Goal: Task Accomplishment & Management: Complete application form

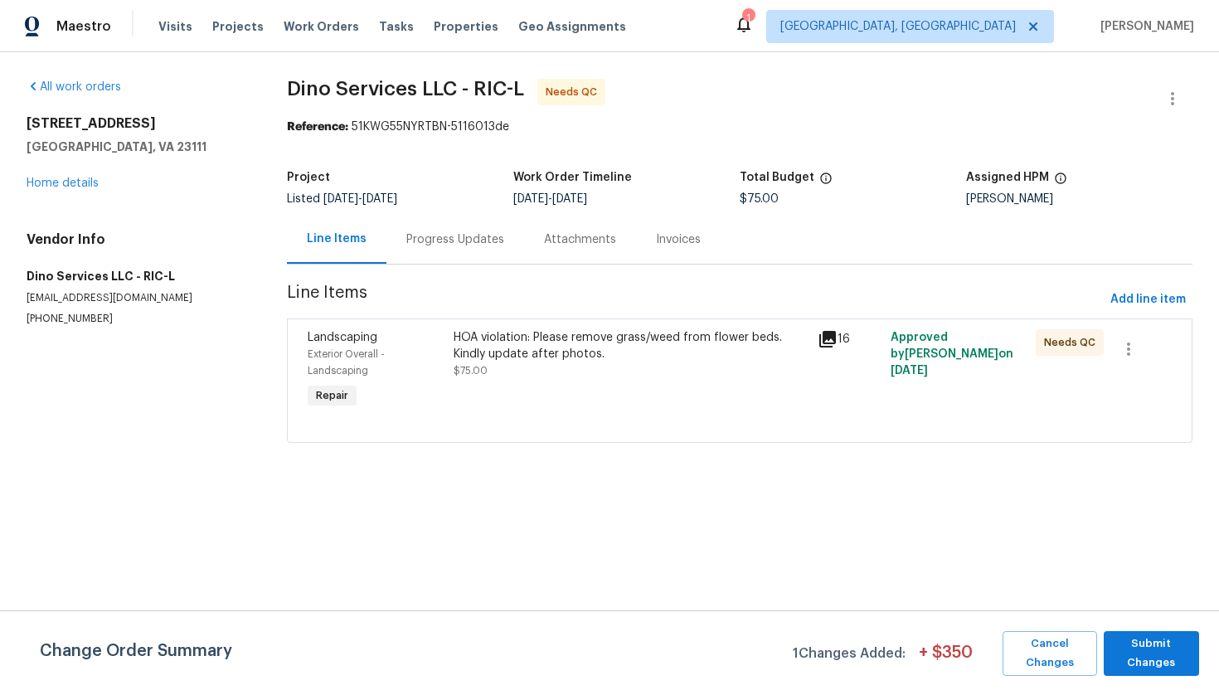
click at [431, 250] on div "Progress Updates" at bounding box center [455, 239] width 138 height 49
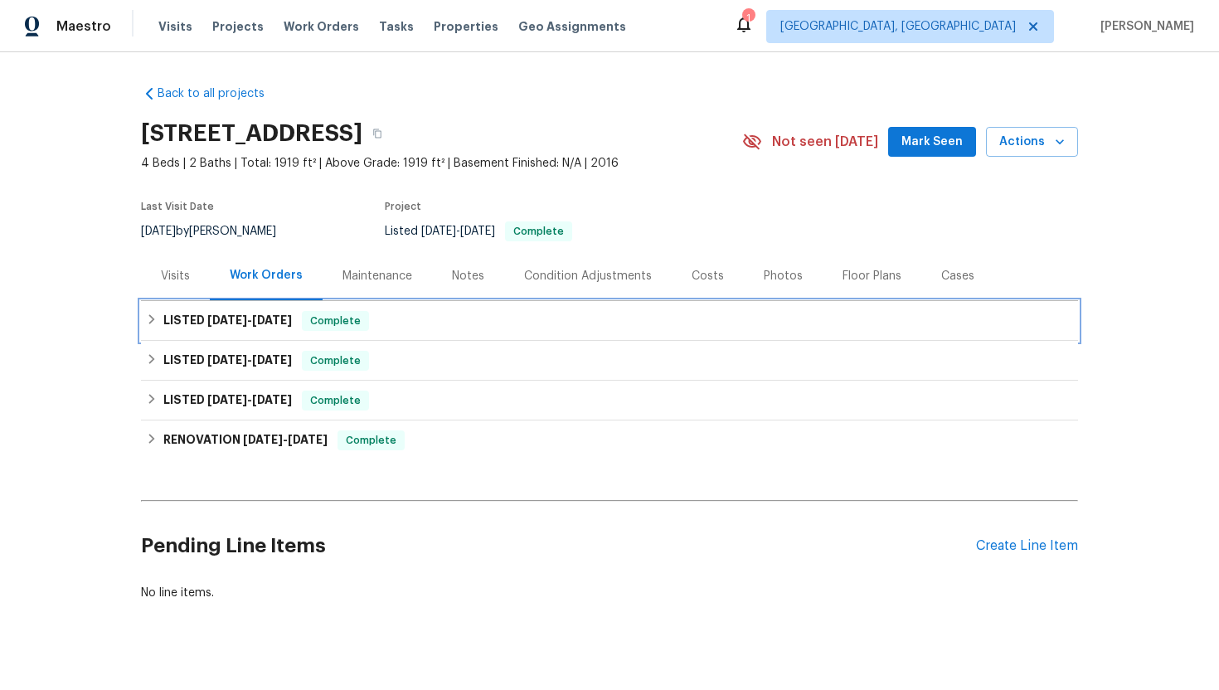
click at [663, 323] on div "LISTED 9/29/25 - 10/5/25 Complete" at bounding box center [609, 321] width 927 height 20
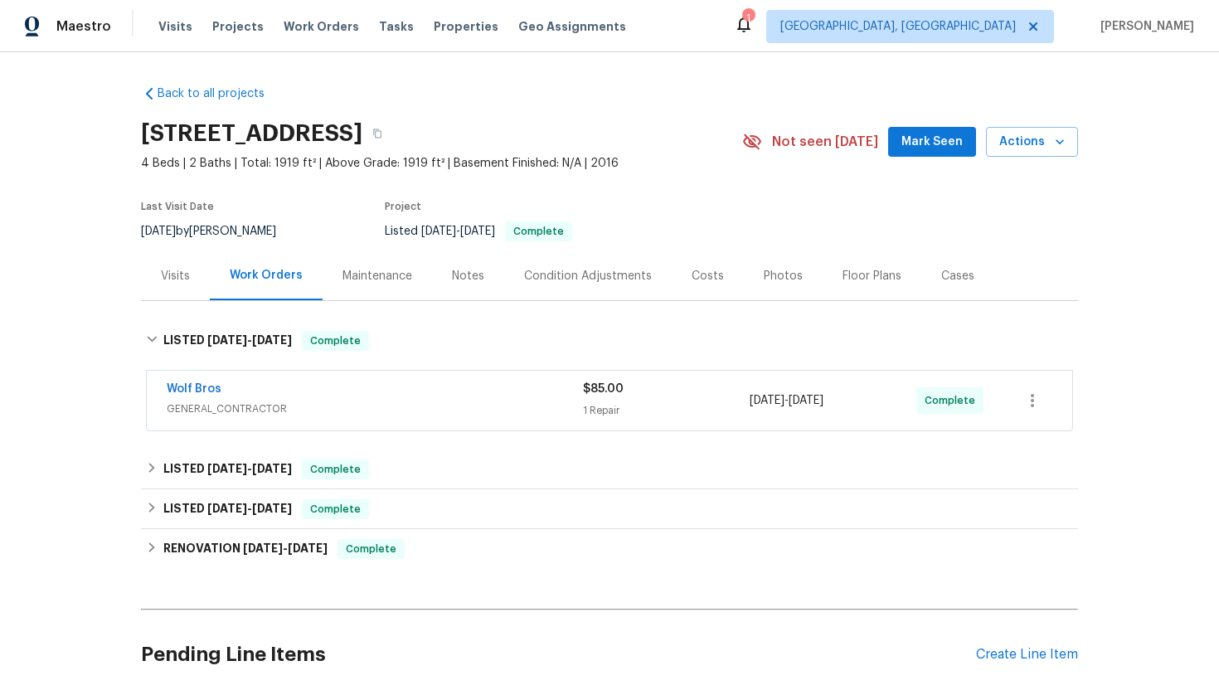
click at [473, 395] on div "Wolf Bros" at bounding box center [375, 391] width 416 height 20
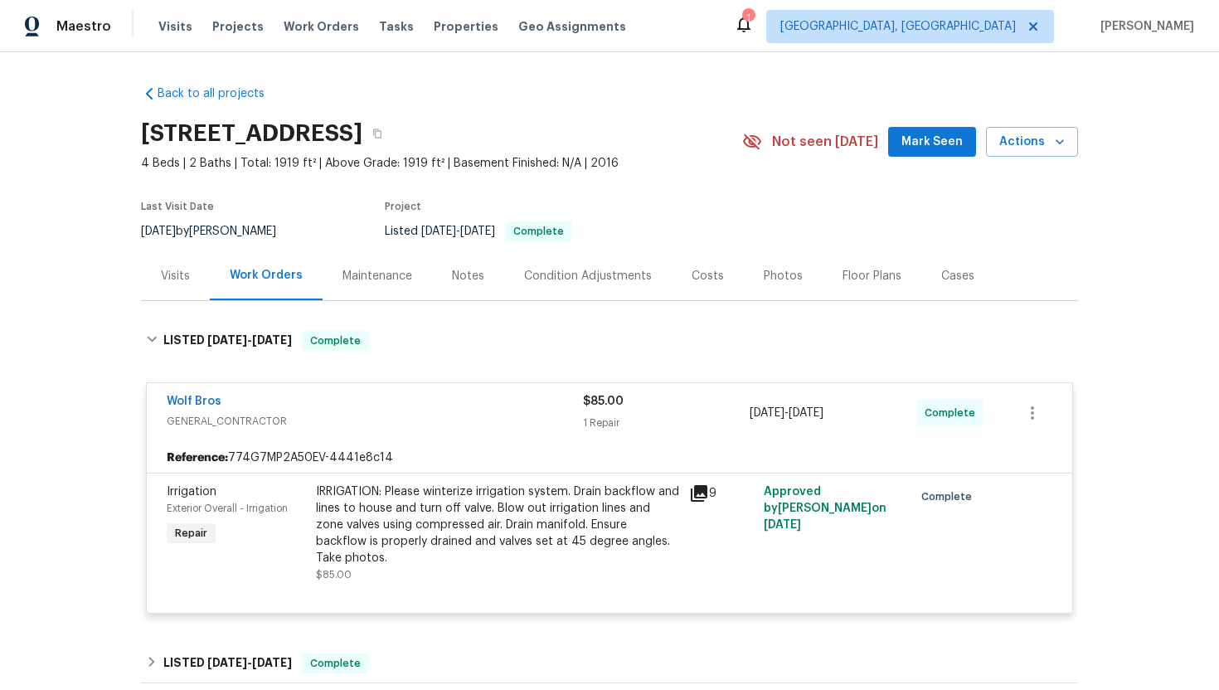
click at [507, 500] on div "IRRIGATION: Please winterize irrigation system. Drain backflow and lines to hou…" at bounding box center [497, 524] width 363 height 83
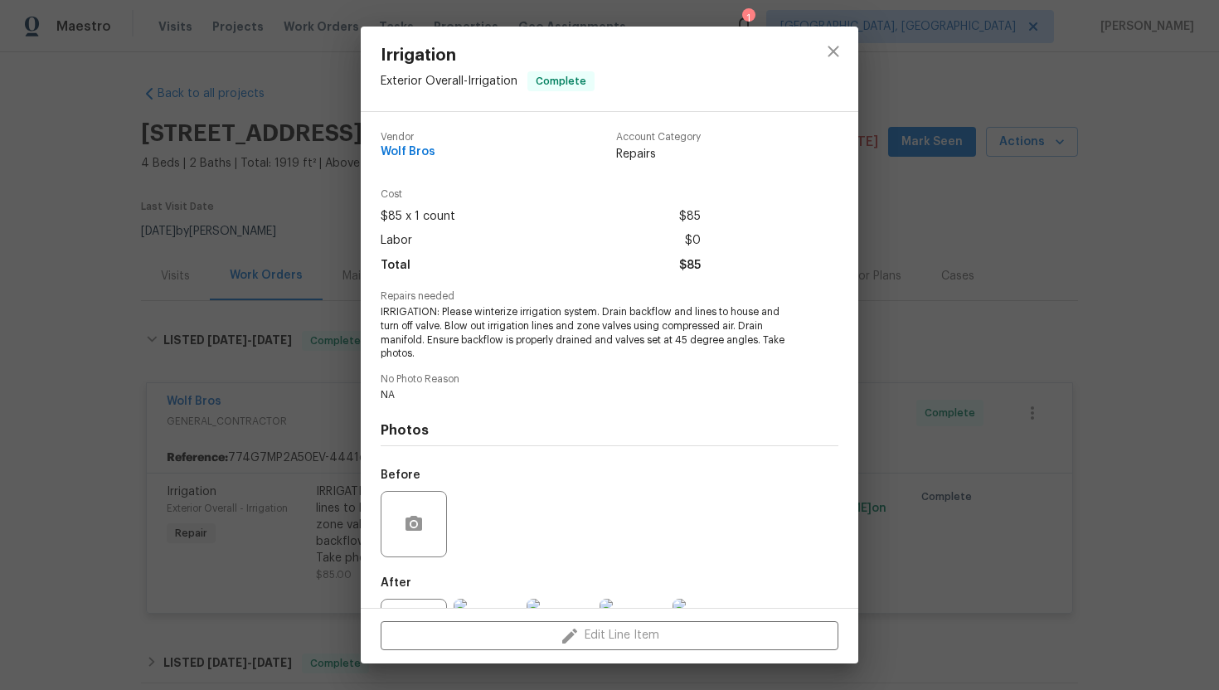
scroll to position [74, 0]
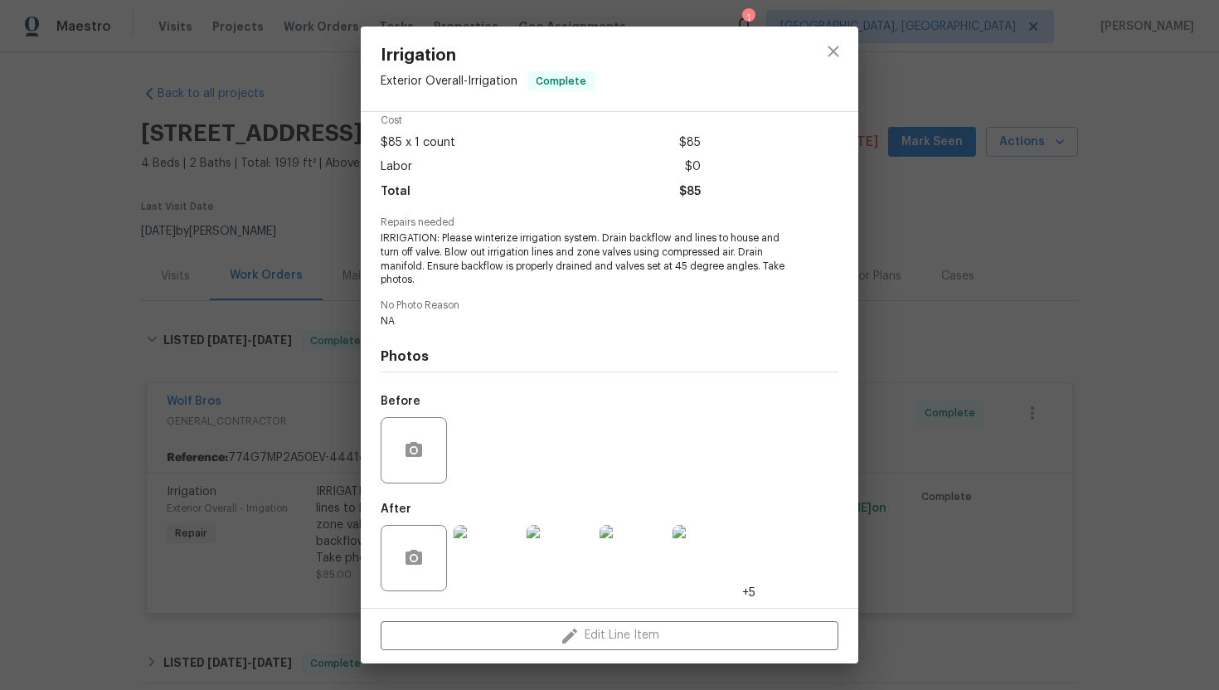
click at [495, 558] on img at bounding box center [487, 558] width 66 height 66
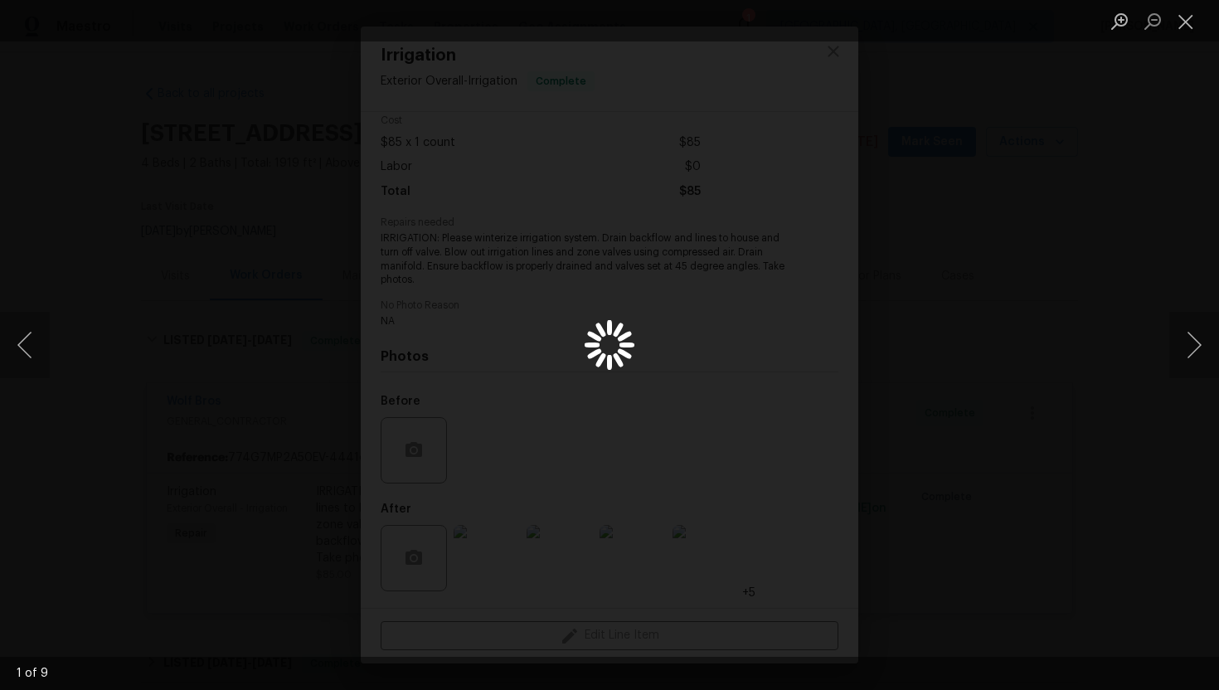
click at [988, 397] on div "Lightbox" at bounding box center [609, 345] width 1219 height 690
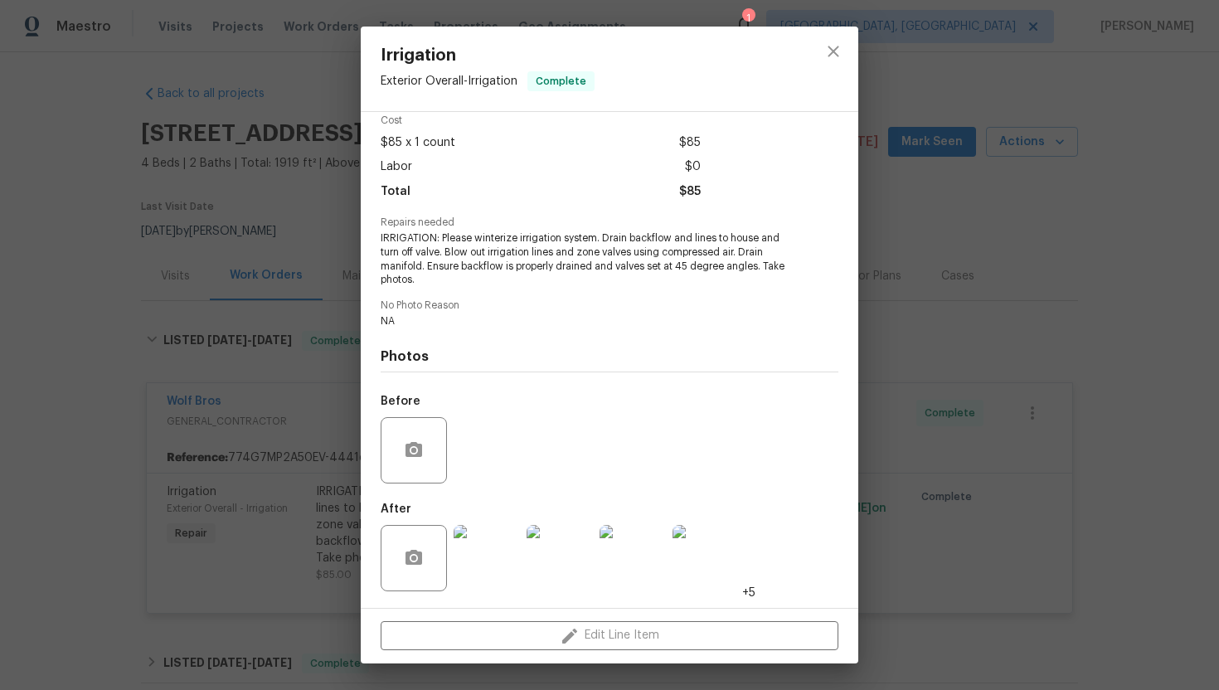
click at [949, 385] on div "Irrigation Exterior Overall - Irrigation Complete Vendor Wolf Bros Account Cate…" at bounding box center [609, 345] width 1219 height 690
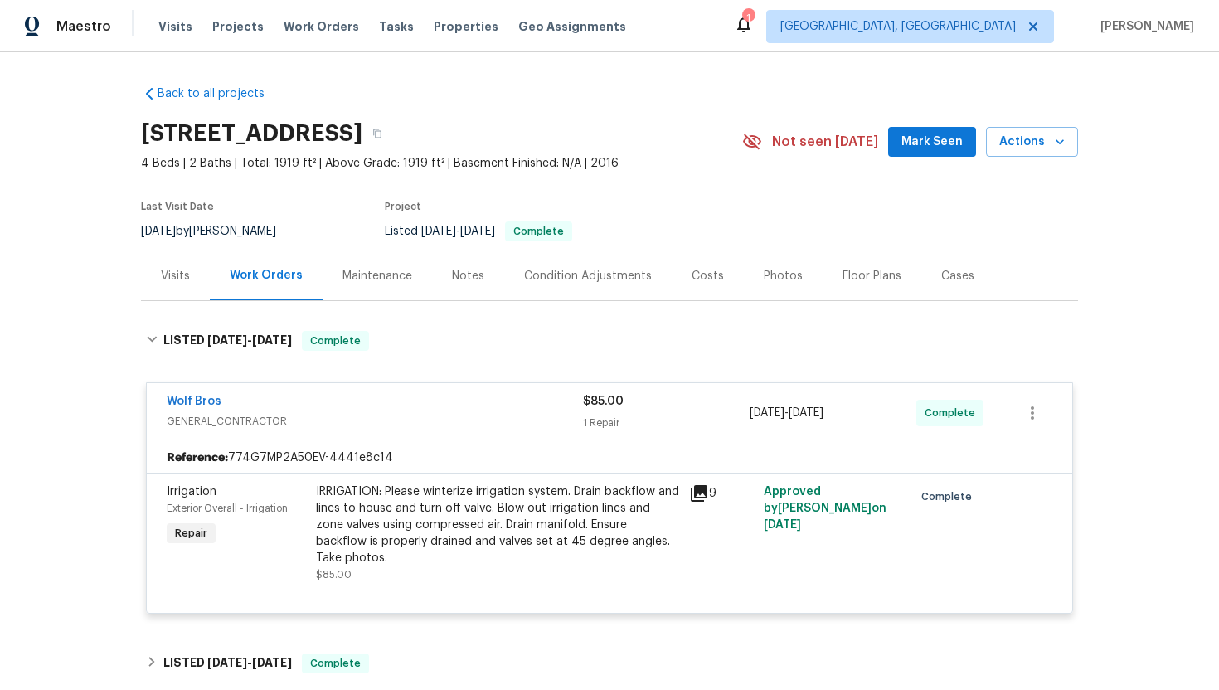
click at [411, 415] on span "GENERAL_CONTRACTOR" at bounding box center [375, 421] width 416 height 17
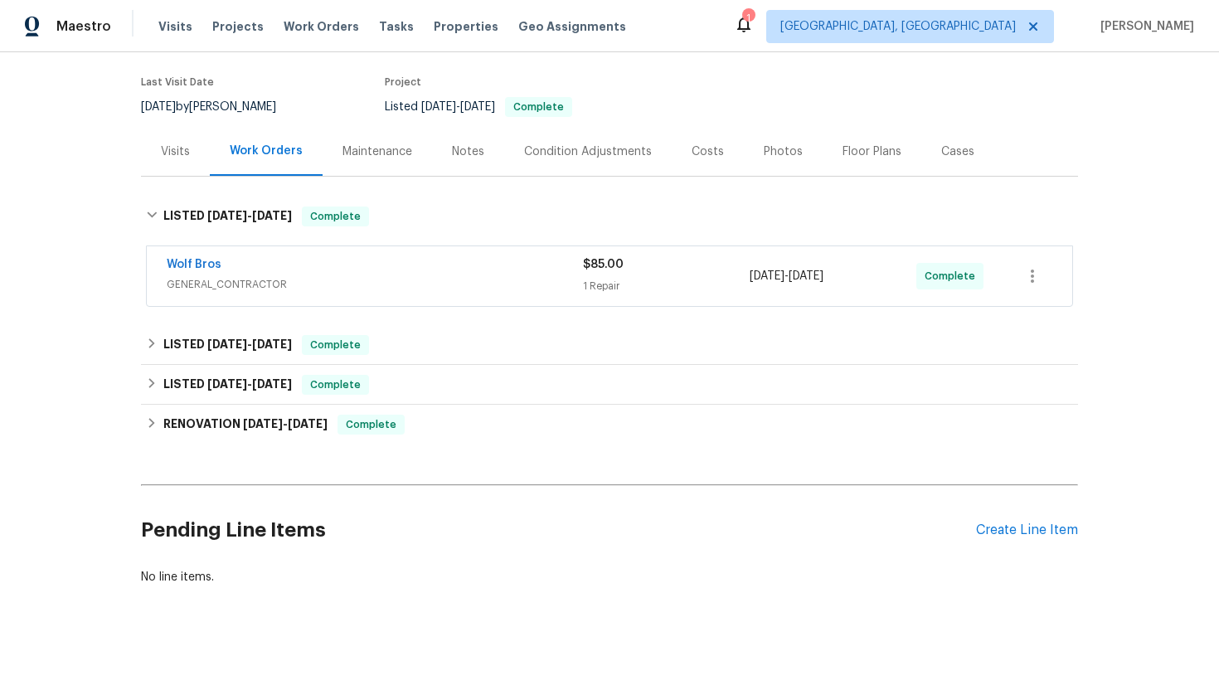
scroll to position [128, 0]
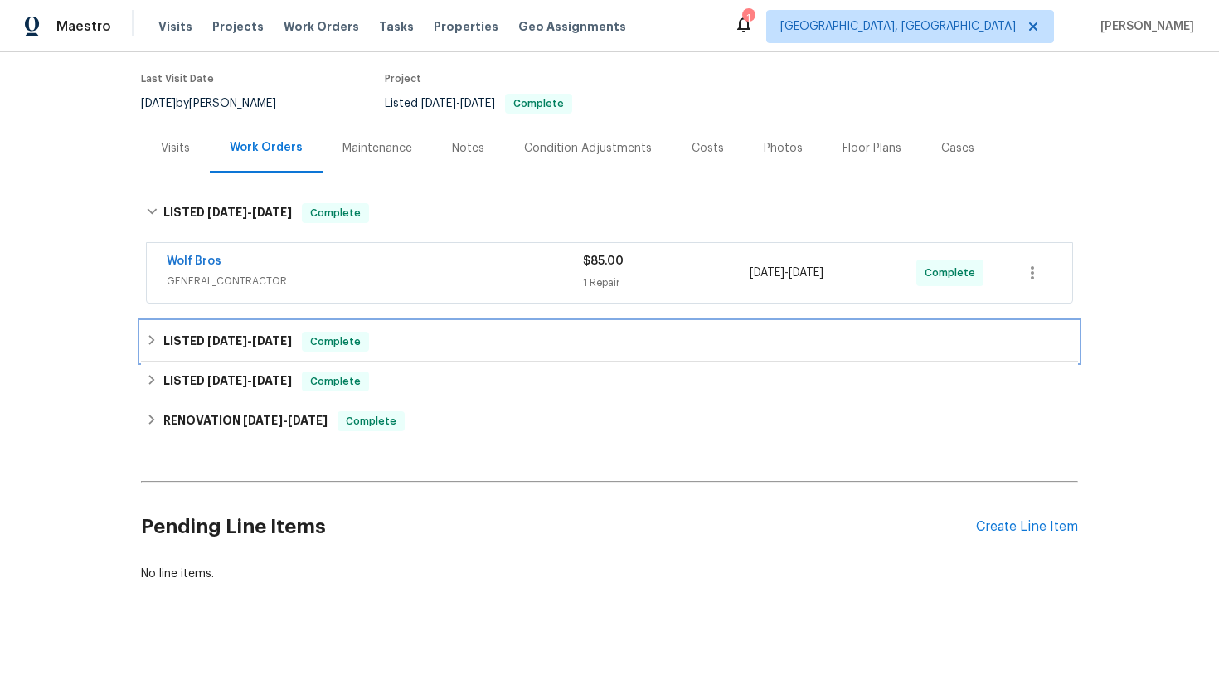
click at [476, 358] on div "LISTED 6/30/25 - 7/4/25 Complete" at bounding box center [609, 342] width 937 height 40
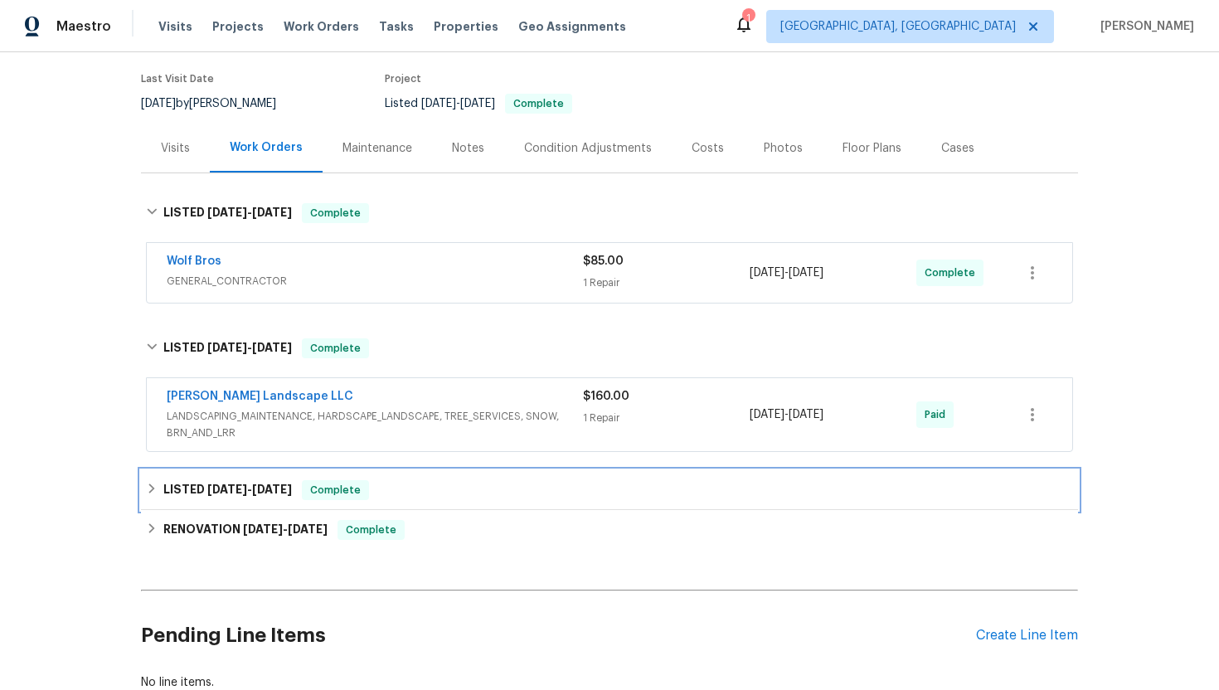
click at [513, 494] on div "LISTED 5/21/25 - 5/22/25 Complete" at bounding box center [609, 490] width 927 height 20
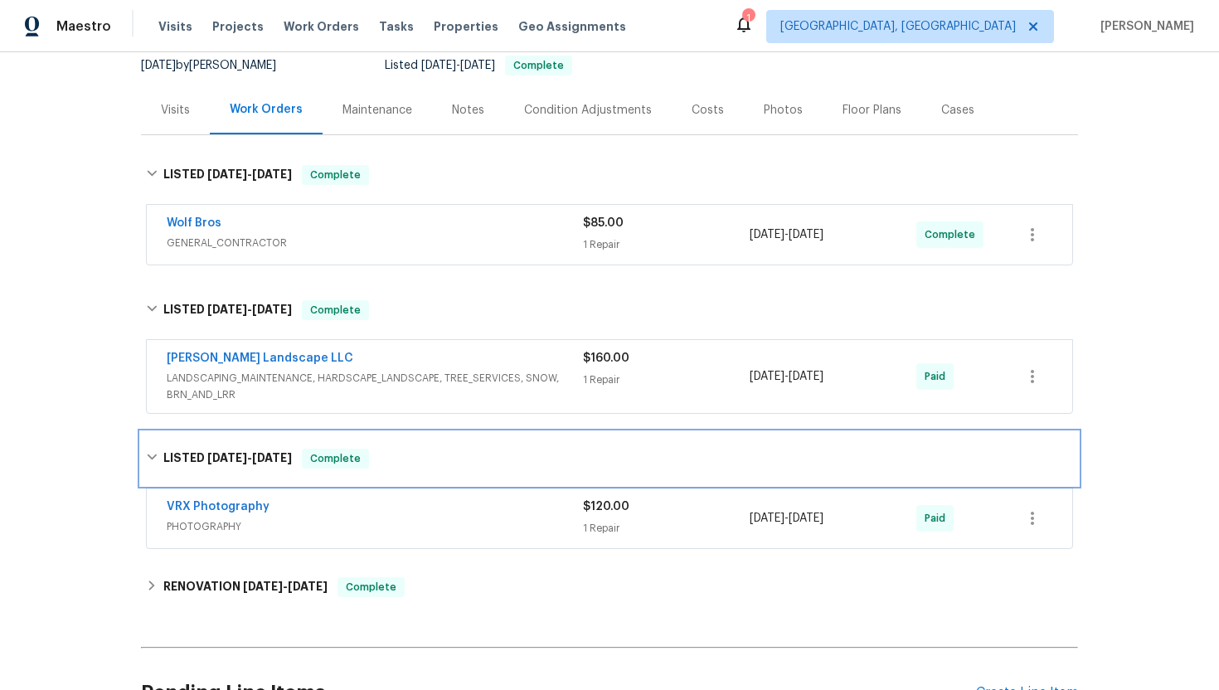
scroll to position [153, 0]
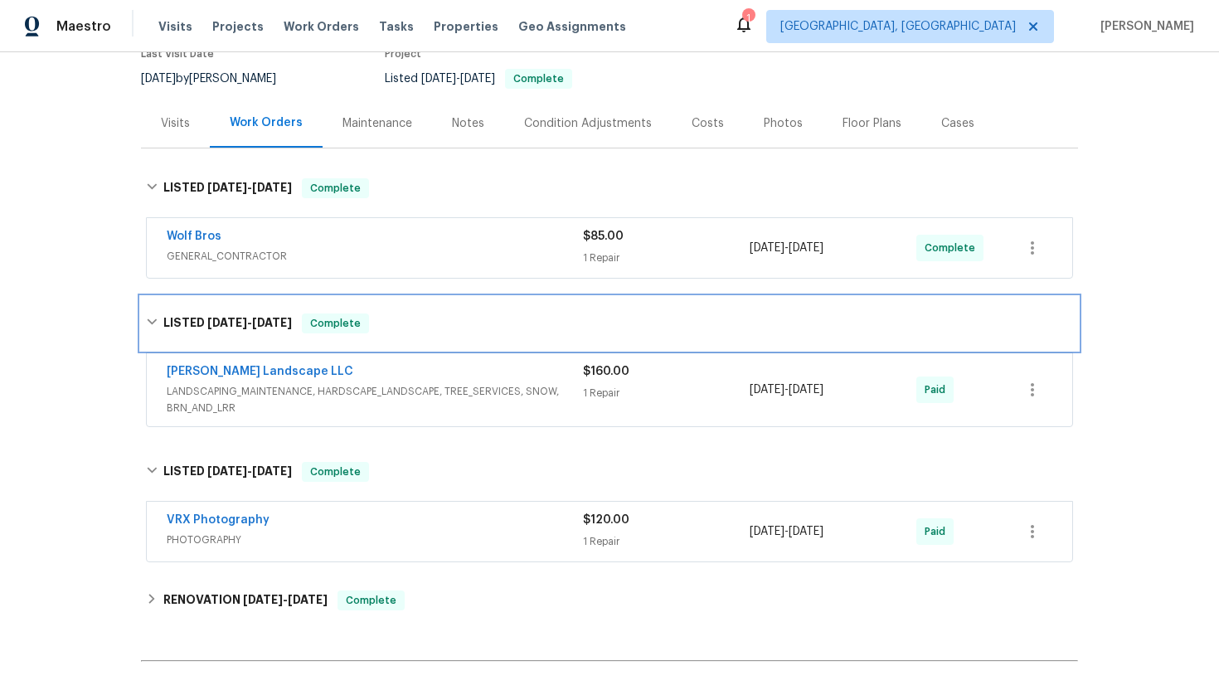
click at [487, 323] on div "LISTED 6/30/25 - 7/4/25 Complete" at bounding box center [609, 323] width 927 height 20
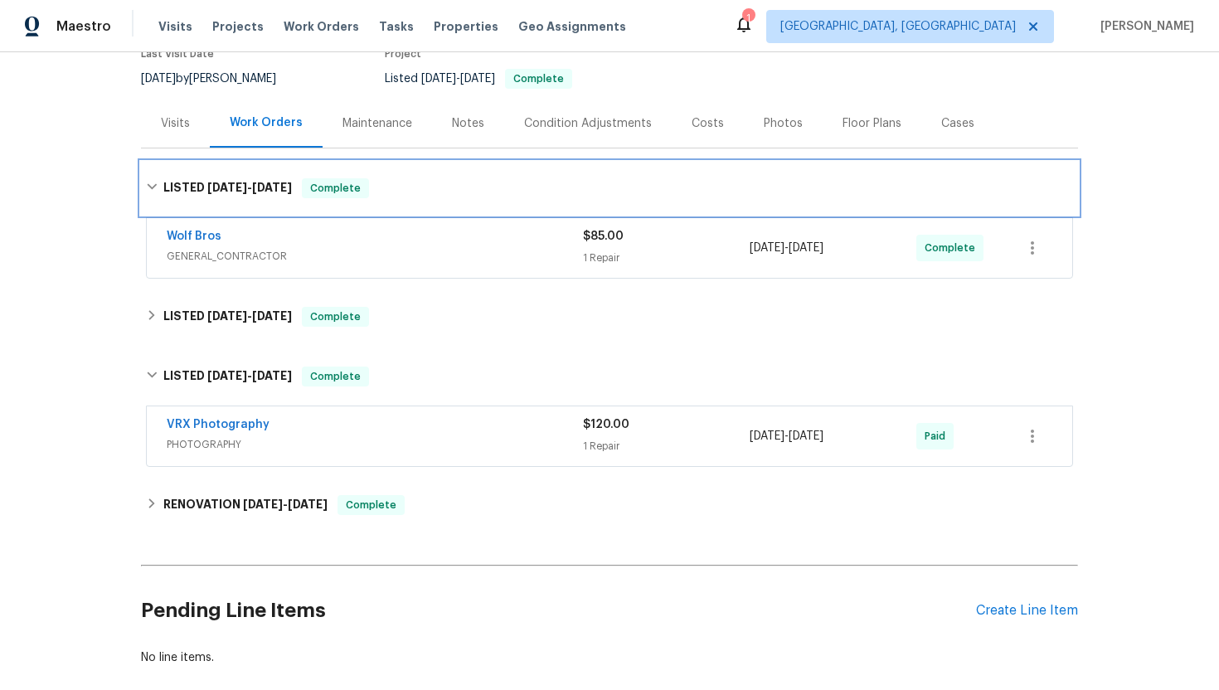
click at [460, 186] on div "LISTED 9/29/25 - 10/5/25 Complete" at bounding box center [609, 188] width 927 height 20
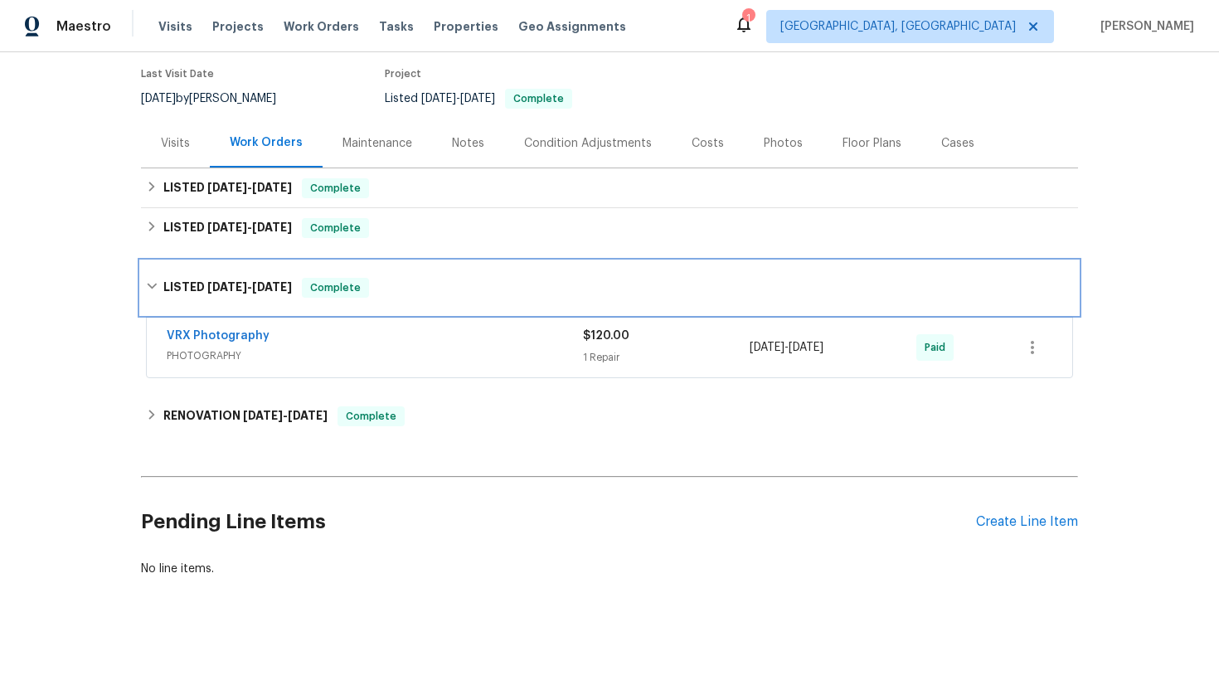
click at [445, 291] on div "LISTED 5/21/25 - 5/22/25 Complete" at bounding box center [609, 288] width 927 height 20
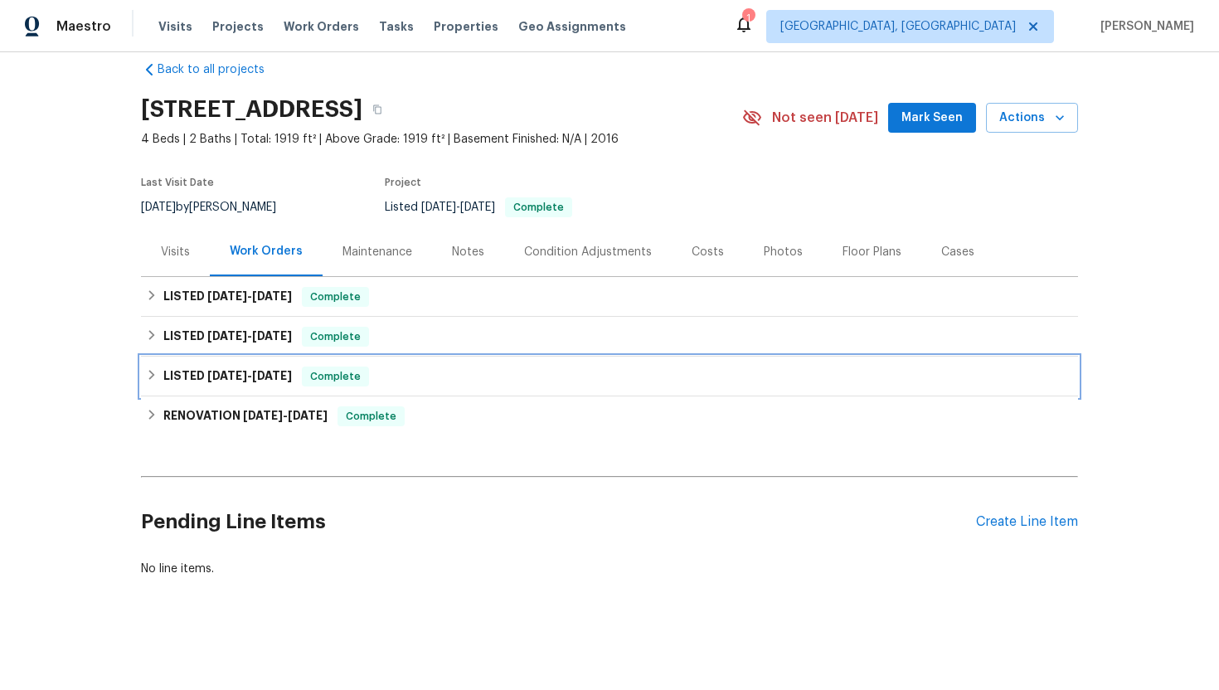
scroll to position [24, 0]
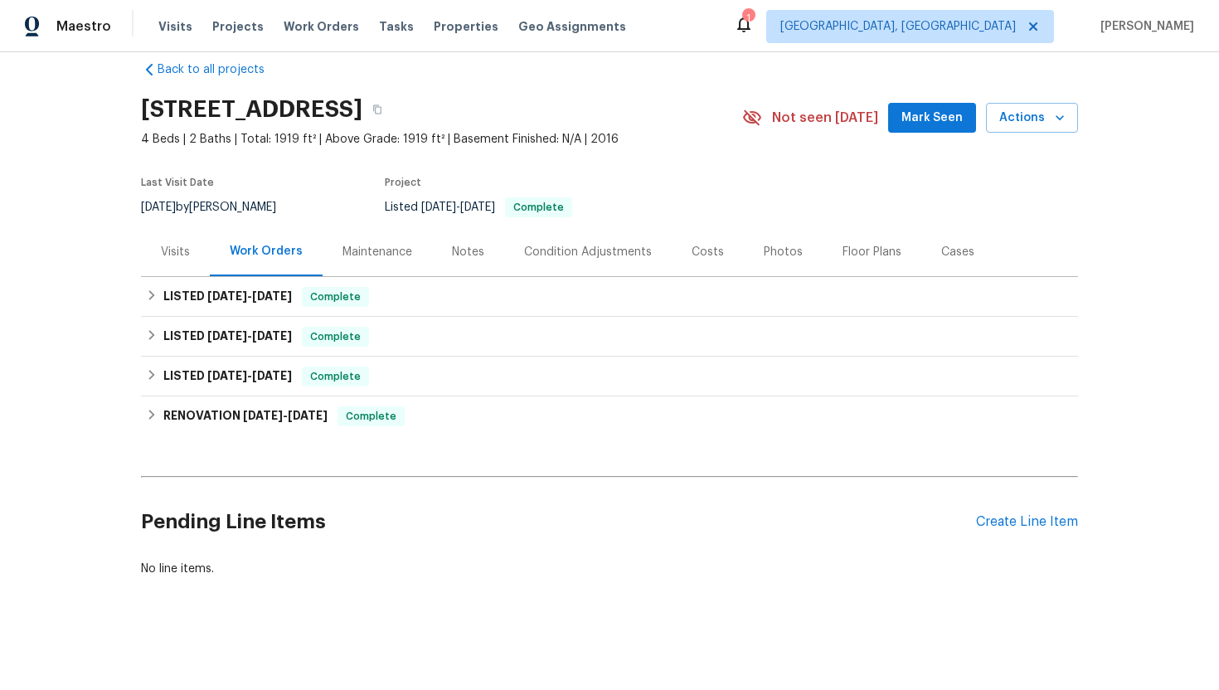
click at [1024, 512] on div "Pending Line Items Create Line Item" at bounding box center [609, 521] width 937 height 77
click at [1022, 528] on div "Create Line Item" at bounding box center [1027, 522] width 102 height 16
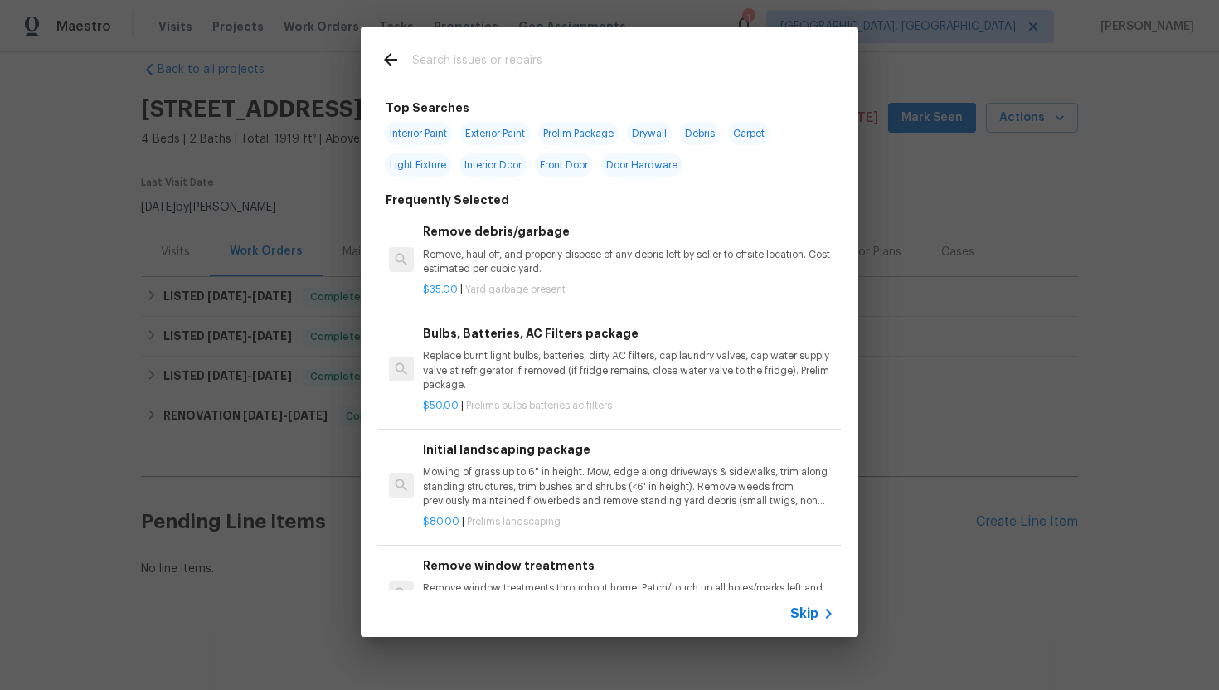
click at [808, 616] on span "Skip" at bounding box center [804, 613] width 28 height 17
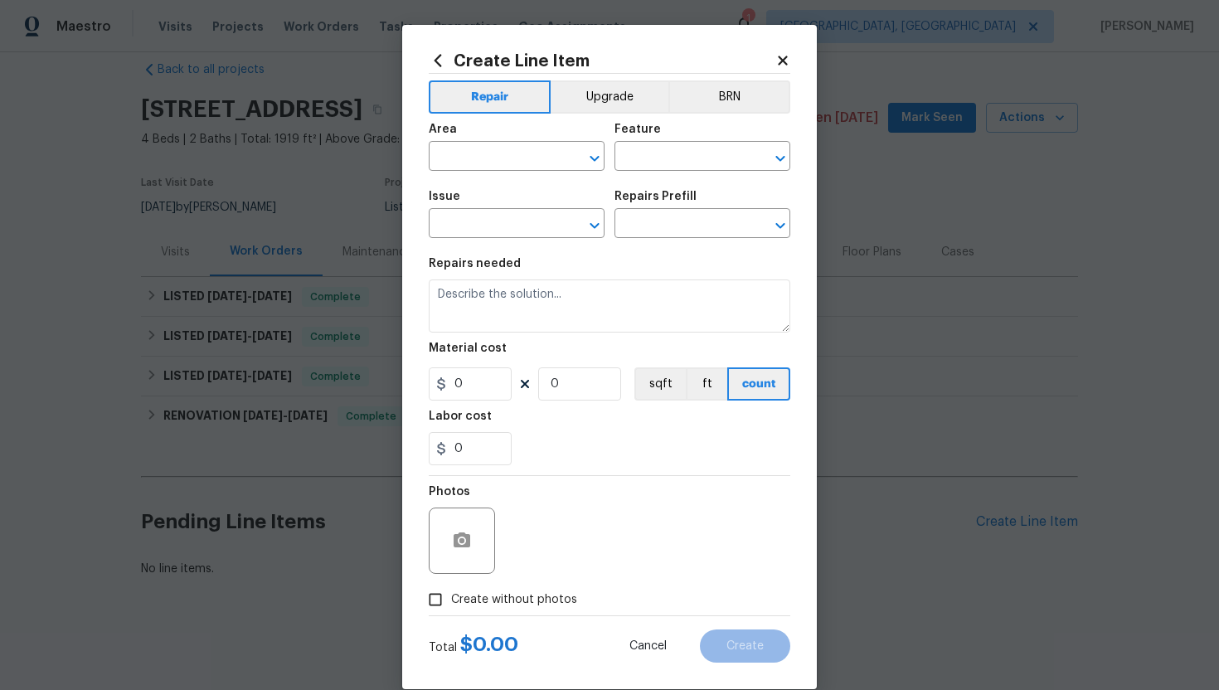
click at [507, 143] on div "Area" at bounding box center [517, 135] width 176 height 22
click at [507, 157] on input "text" at bounding box center [493, 158] width 129 height 26
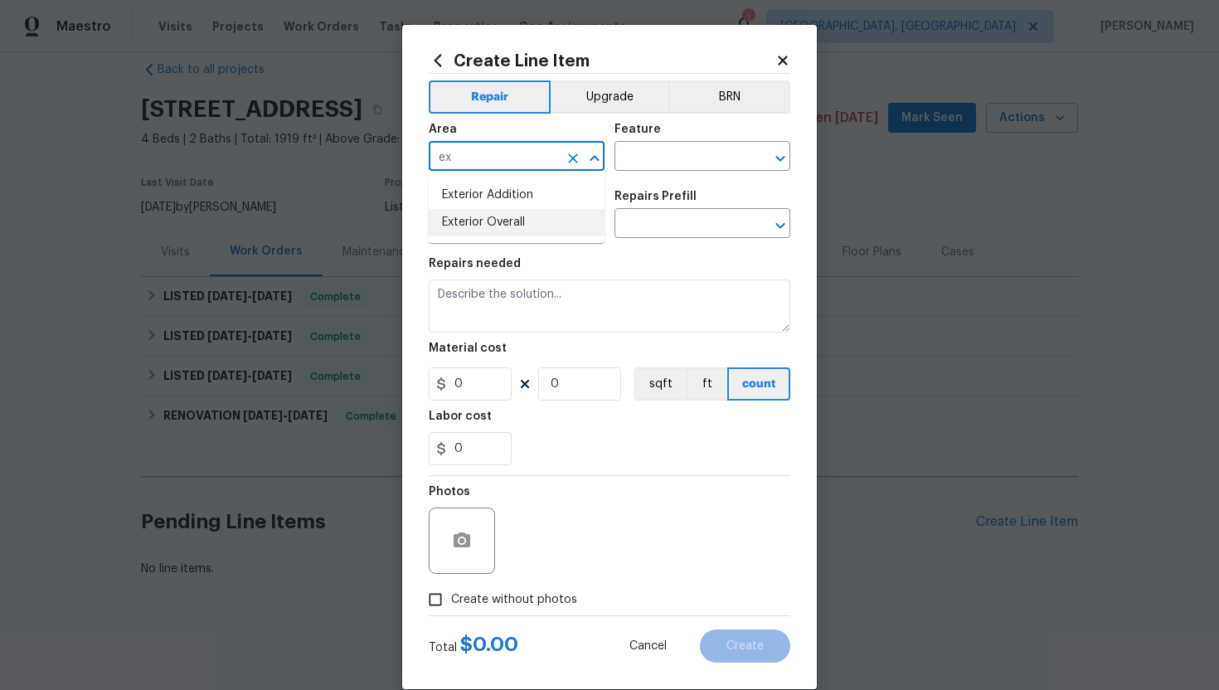
click at [508, 218] on li "Exterior Overall" at bounding box center [517, 222] width 176 height 27
type input "Exterior Overall"
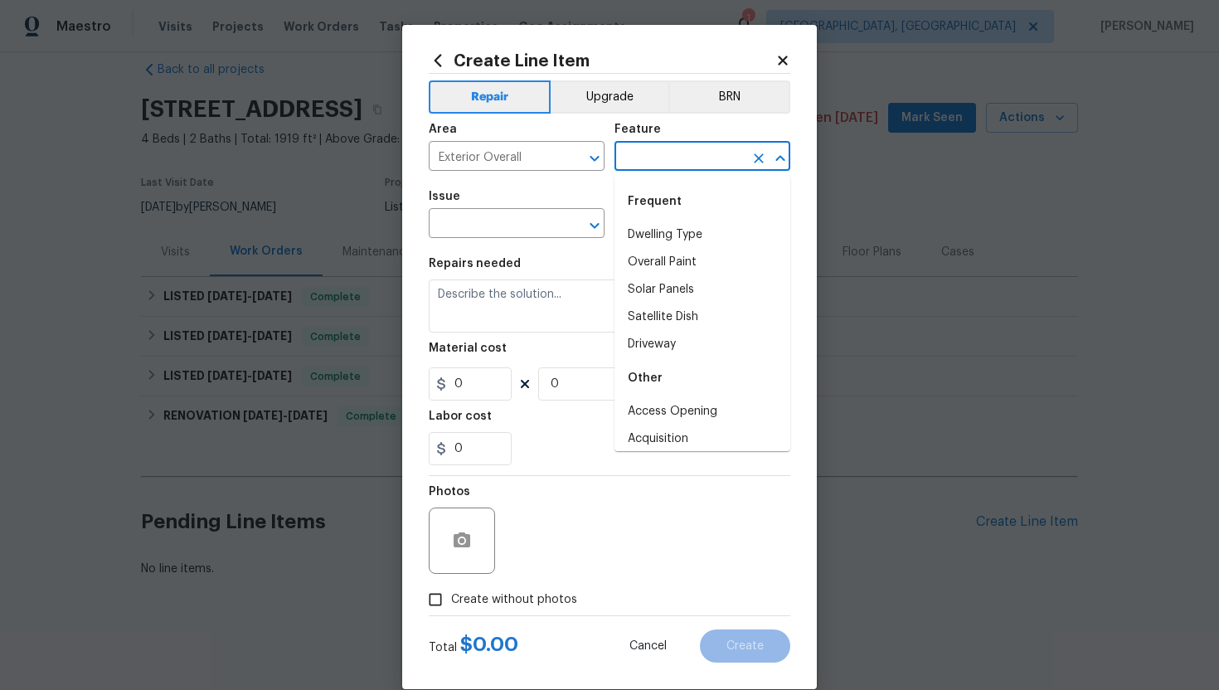
click at [637, 155] on input "text" at bounding box center [678, 158] width 129 height 26
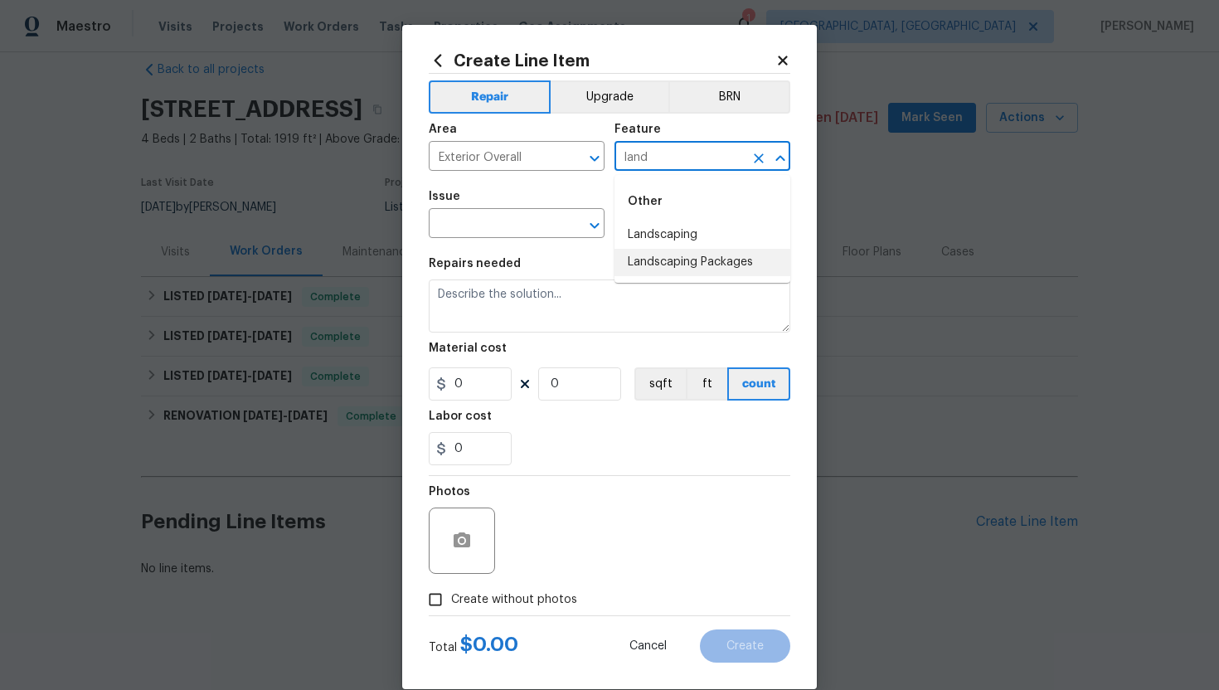
click at [641, 261] on li "Landscaping Packages" at bounding box center [702, 262] width 176 height 27
type input "Landscaping Packages"
click at [667, 148] on input "Landscaping Packages" at bounding box center [678, 158] width 129 height 26
click at [759, 161] on icon "Clear" at bounding box center [758, 158] width 17 height 17
click at [692, 165] on input "text" at bounding box center [678, 158] width 129 height 26
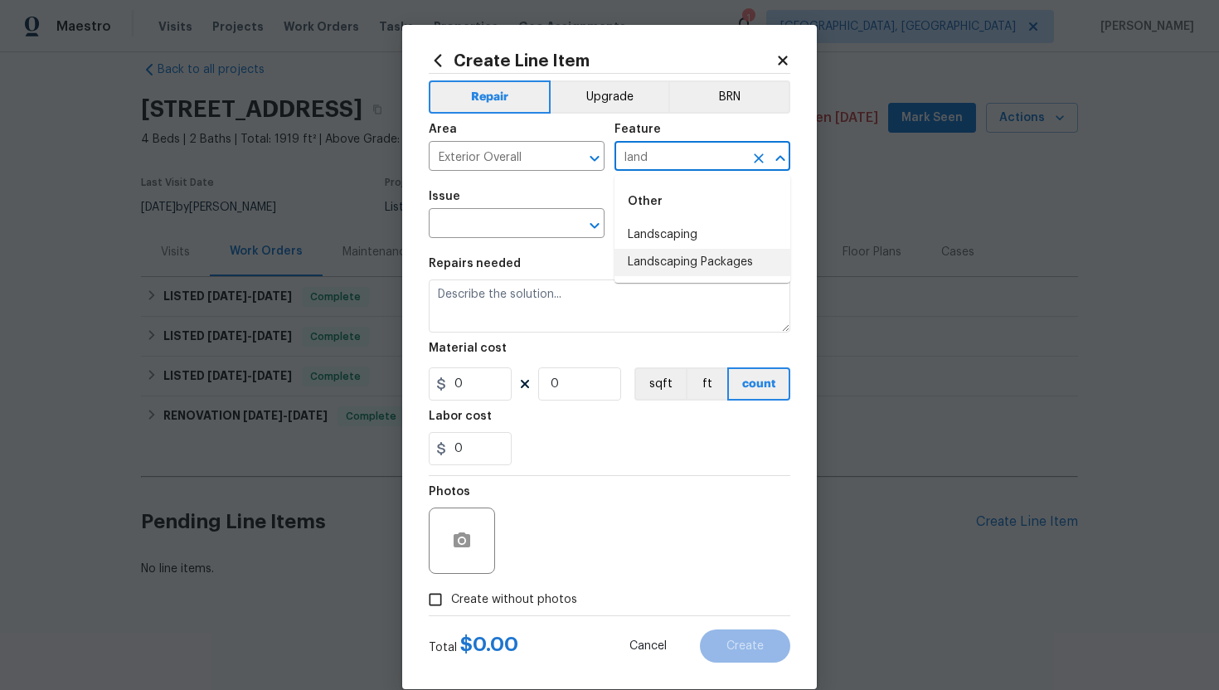
click at [654, 249] on li "Landscaping Packages" at bounding box center [702, 262] width 176 height 27
type input "Landscaping Packages"
click at [686, 158] on input "Landscaping Packages" at bounding box center [678, 158] width 129 height 26
click at [759, 156] on icon "Clear" at bounding box center [758, 158] width 17 height 17
click at [701, 156] on input "text" at bounding box center [678, 158] width 129 height 26
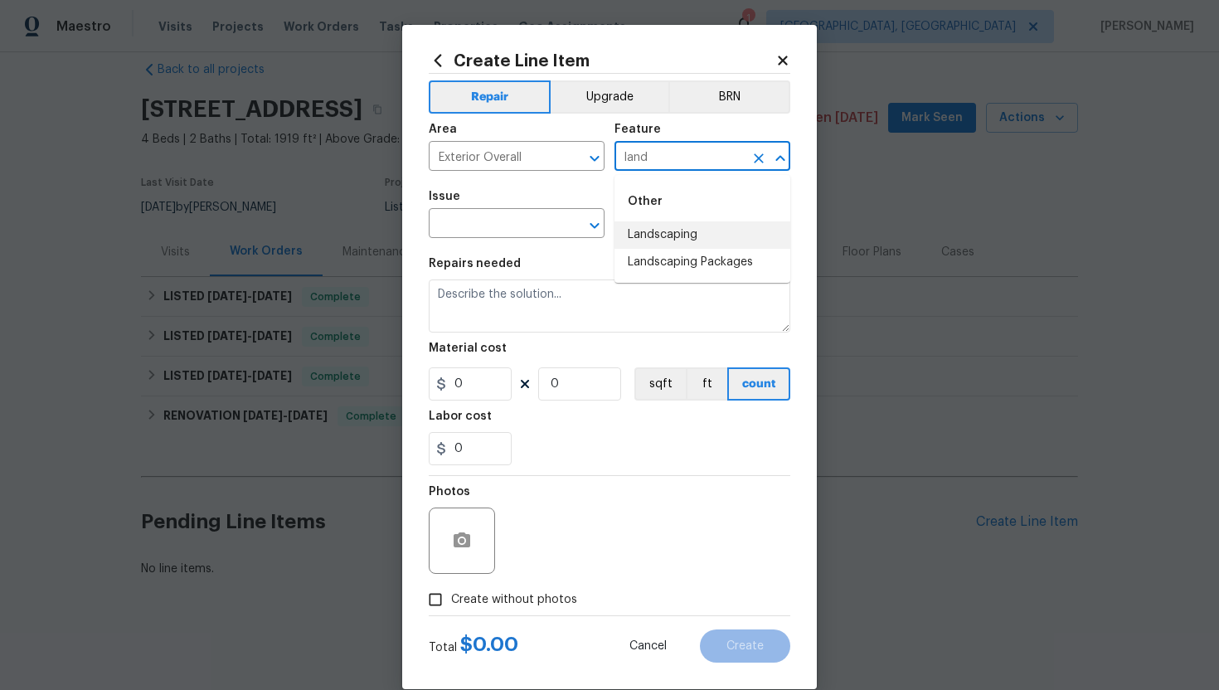
click at [663, 239] on li "Landscaping" at bounding box center [702, 234] width 176 height 27
type input "Landscaping"
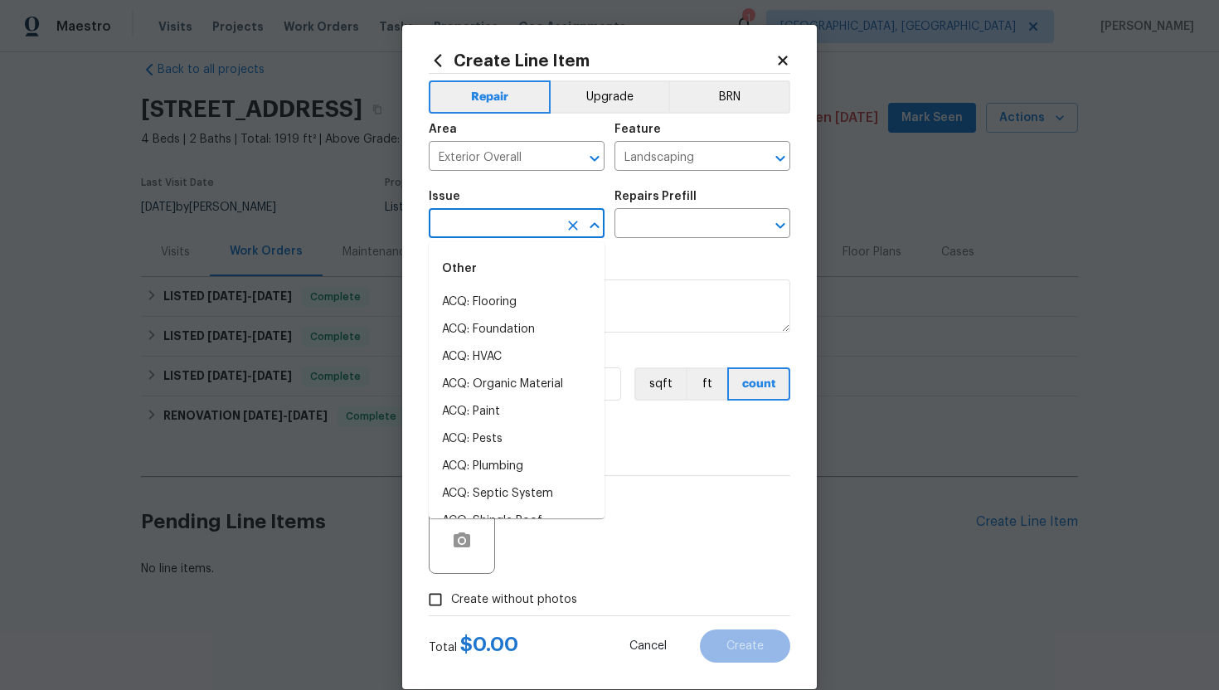
click at [503, 230] on input "text" at bounding box center [493, 225] width 129 height 26
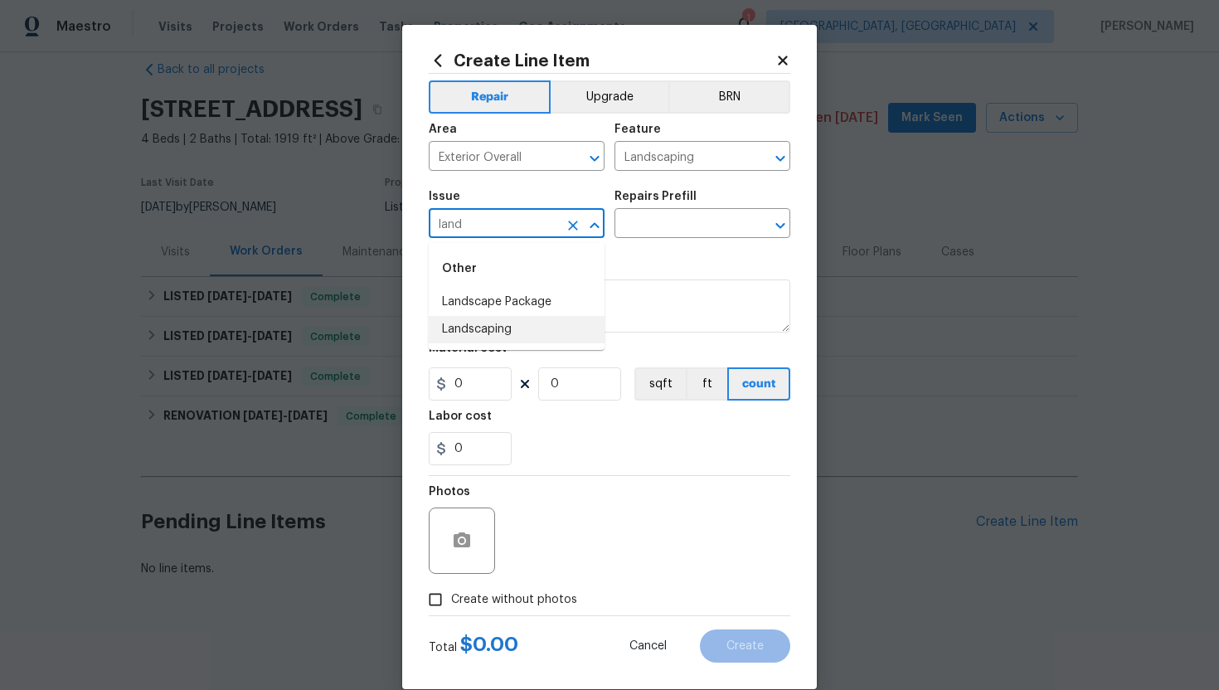
click at [493, 321] on li "Landscaping" at bounding box center [517, 329] width 176 height 27
type input "Landscaping"
click at [638, 216] on input "text" at bounding box center [678, 225] width 129 height 26
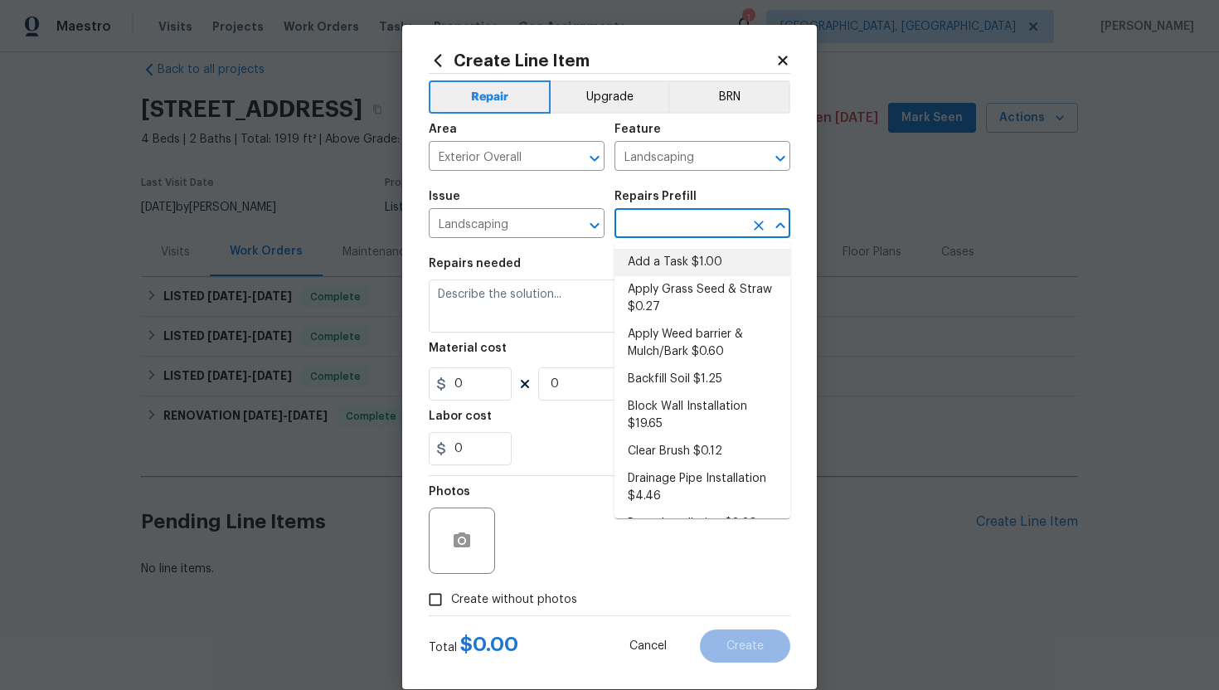
click at [644, 269] on li "Add a Task $1.00" at bounding box center [702, 262] width 176 height 27
type input "Add a Task $1.00"
type textarea "HPM to detail"
type input "1"
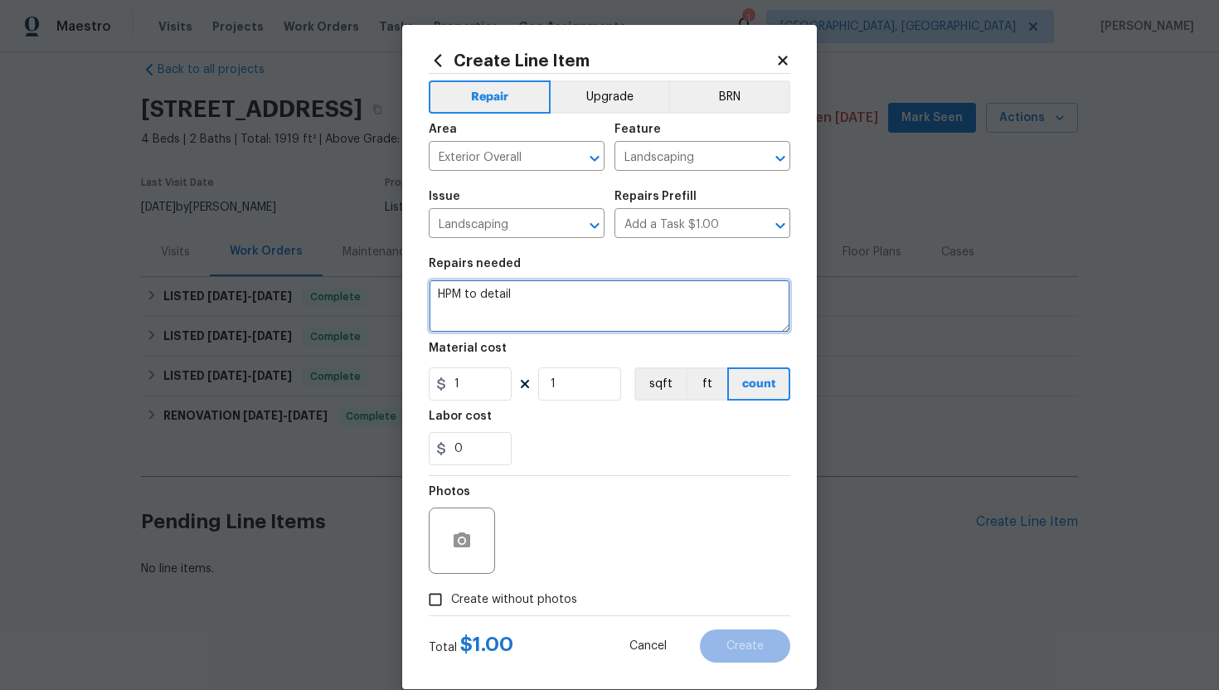
drag, startPoint x: 605, startPoint y: 300, endPoint x: 321, endPoint y: 281, distance: 285.0
click at [321, 281] on div "Create Line Item Repair Upgrade BRN Area Exterior Overall ​ Feature Landscaping…" at bounding box center [609, 345] width 1219 height 690
click at [488, 298] on textarea "HOA vilation:" at bounding box center [610, 305] width 362 height 53
type textarea "HOA violation:"
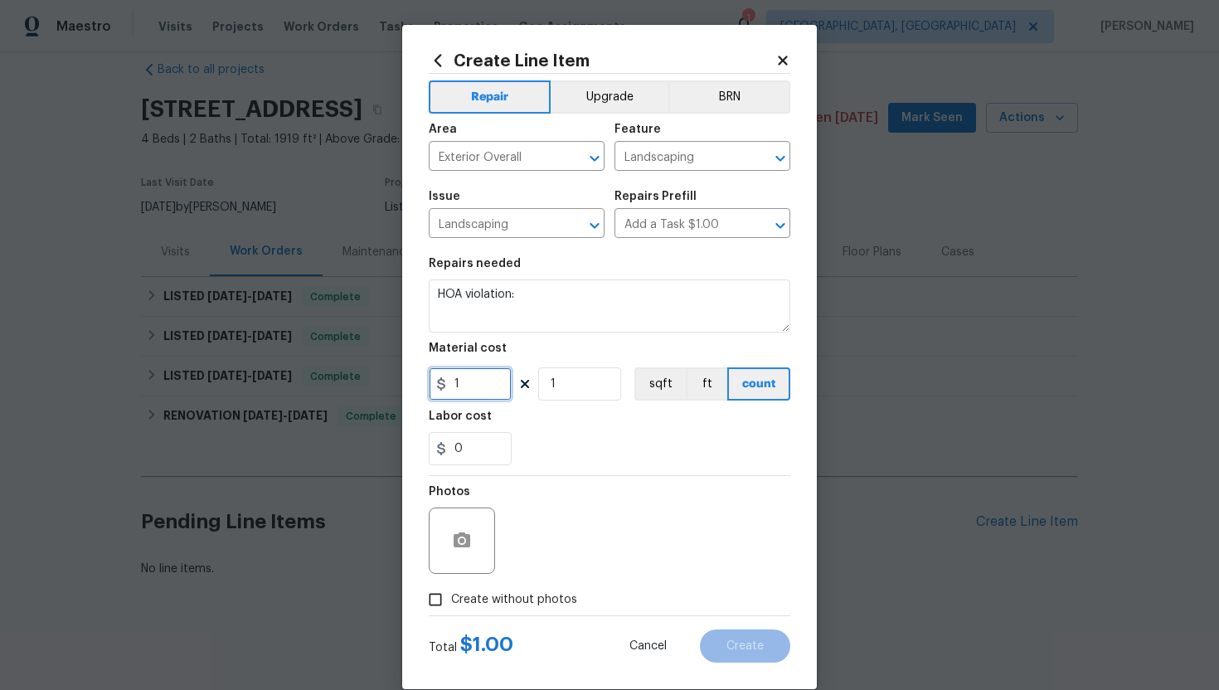
click at [494, 386] on input "1" at bounding box center [470, 383] width 83 height 33
type input "100"
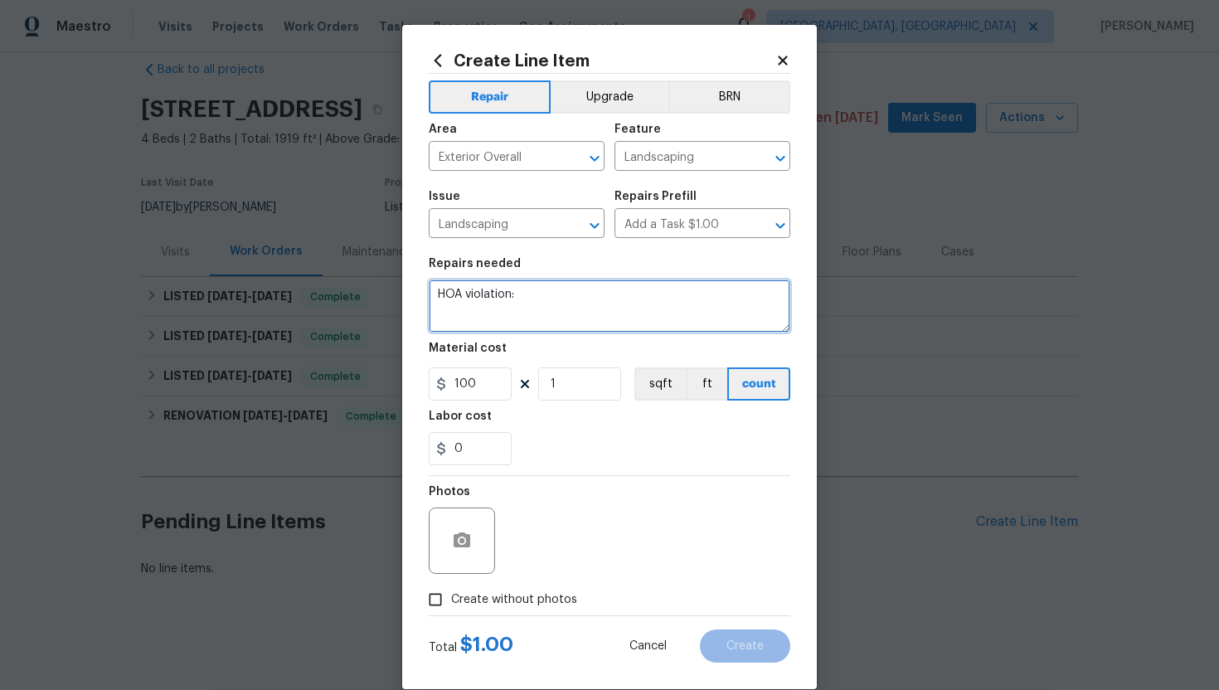
click at [560, 298] on textarea "HOA violation:" at bounding box center [610, 305] width 362 height 53
click at [544, 315] on textarea "HOA violation: Please remove the dead tree along with the stump." at bounding box center [610, 305] width 362 height 53
click at [573, 307] on textarea "HOA violation: Please remove the dead tree along with the stump and update afte…" at bounding box center [610, 305] width 362 height 53
click at [630, 310] on textarea "HOA violation: Please remove the dead tree along with the stump and update afte…" at bounding box center [610, 305] width 362 height 53
type textarea "HOA violation: Please remove the dead tree along with the stump and update afte…"
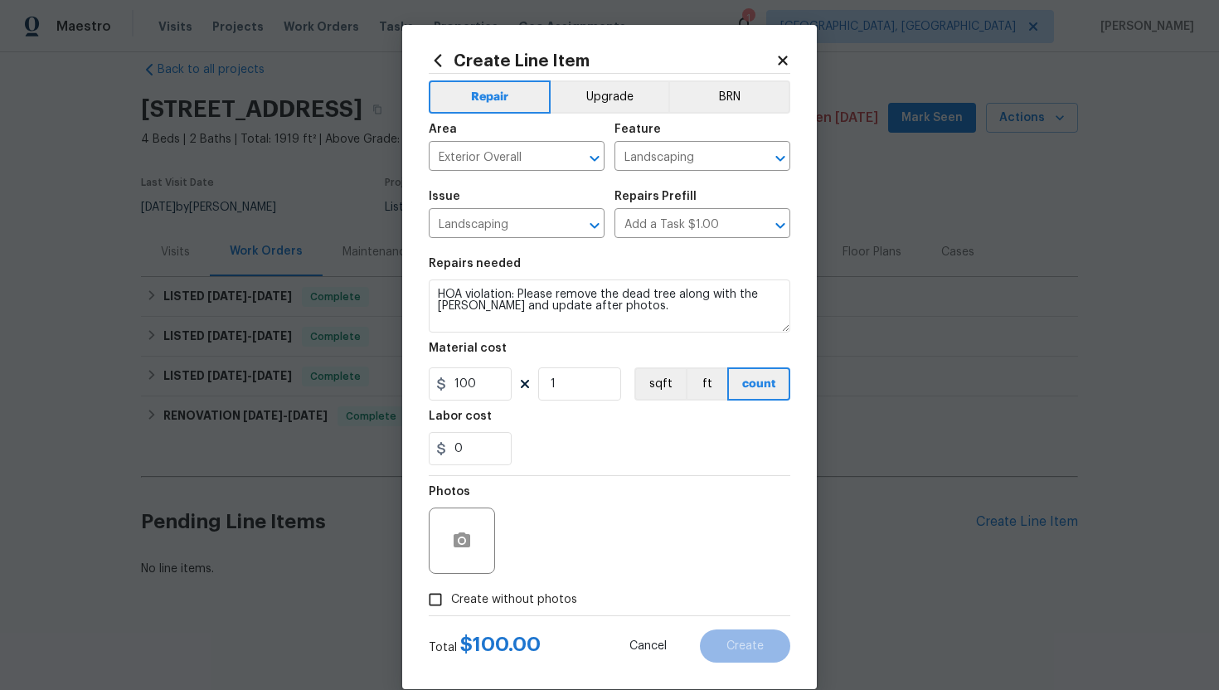
click at [482, 517] on div at bounding box center [462, 540] width 66 height 66
click at [482, 540] on div at bounding box center [462, 540] width 66 height 66
click at [473, 541] on button "button" at bounding box center [462, 541] width 40 height 40
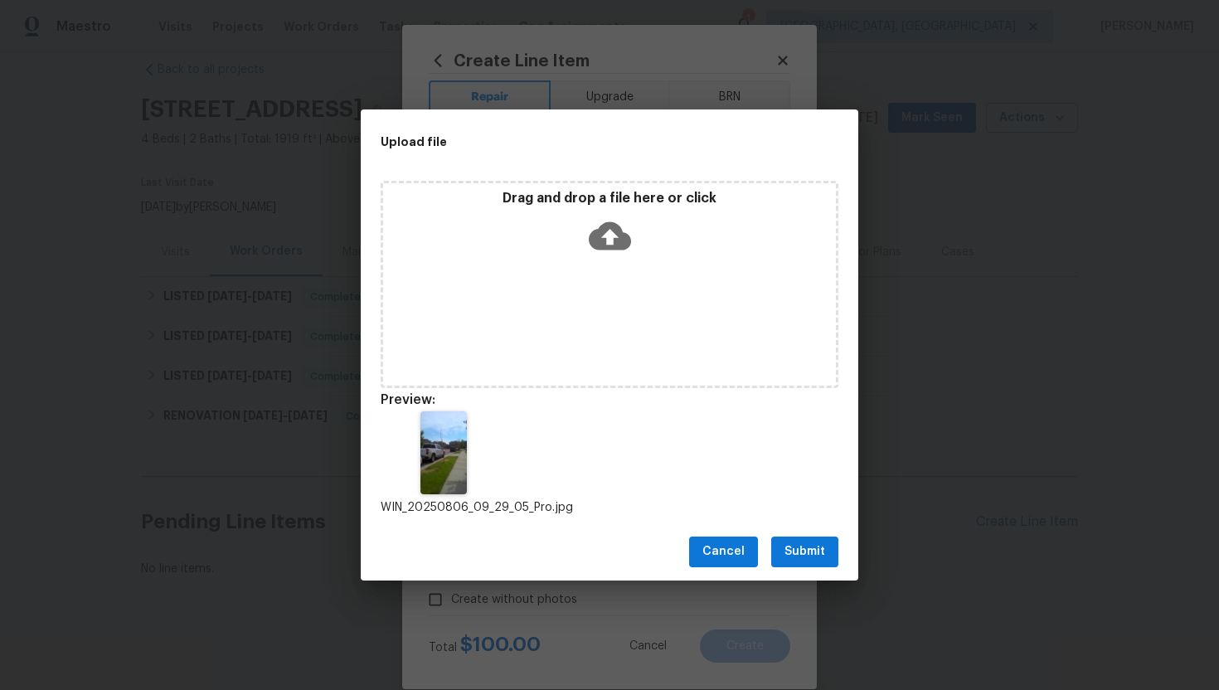
click at [788, 548] on span "Submit" at bounding box center [804, 551] width 41 height 21
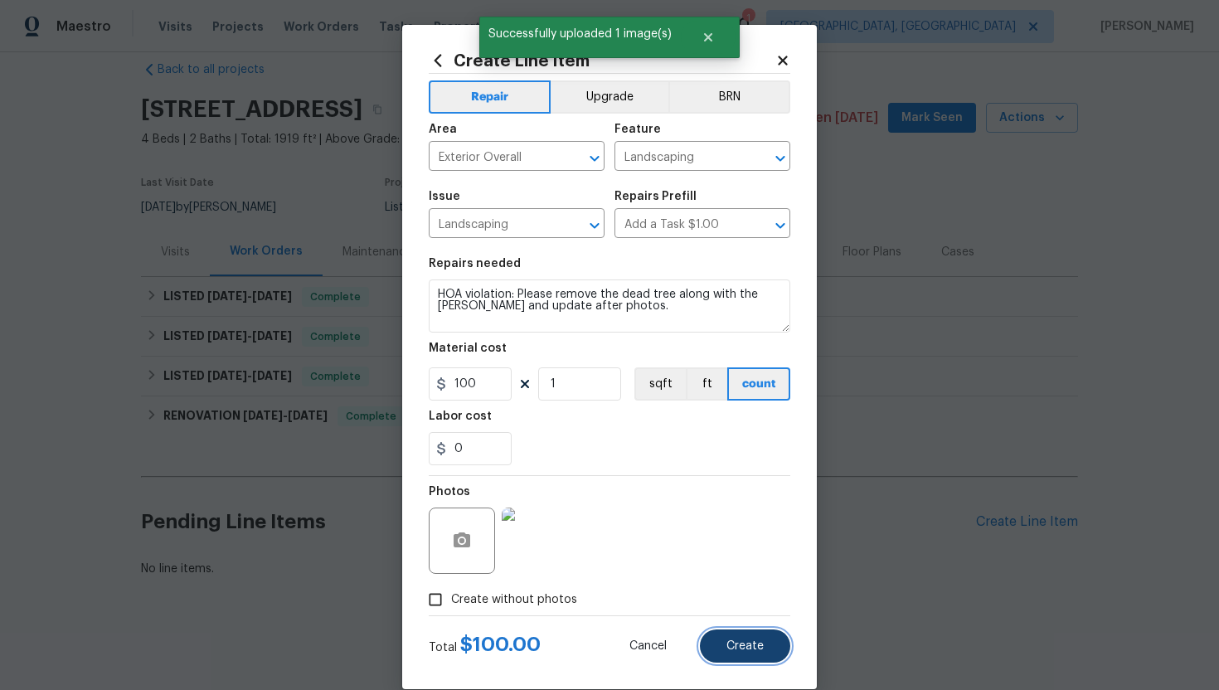
click at [739, 644] on span "Create" at bounding box center [744, 646] width 37 height 12
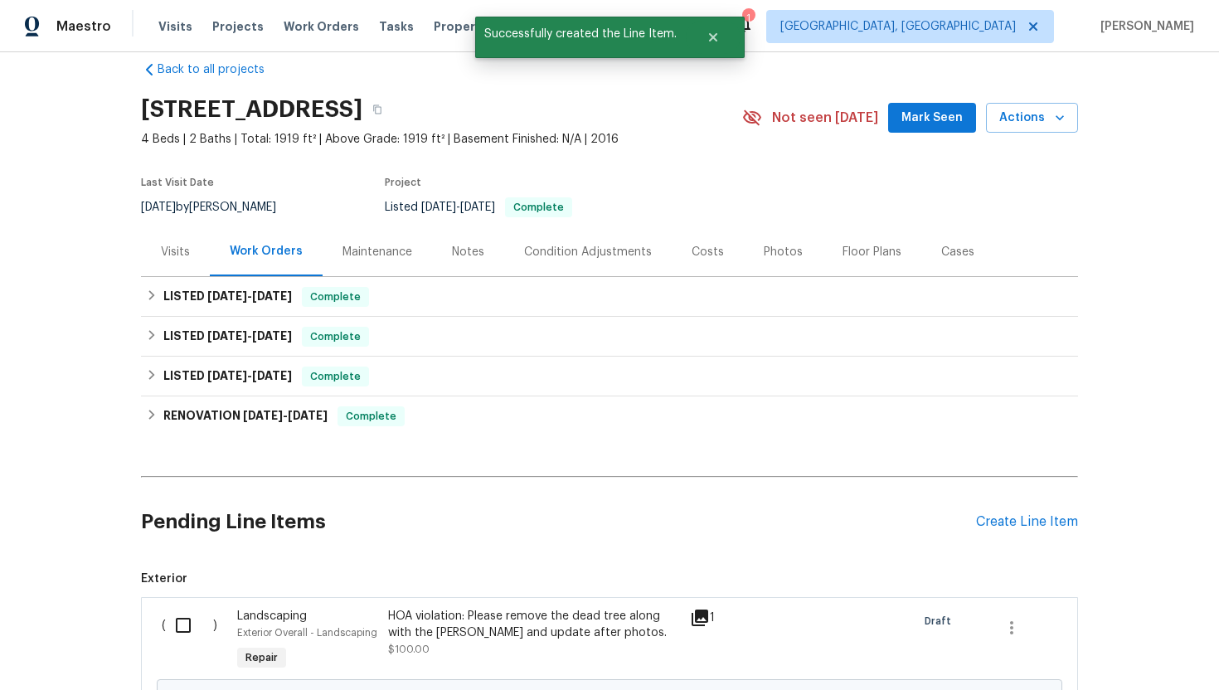
click at [187, 629] on input "checkbox" at bounding box center [189, 625] width 47 height 35
checkbox input "true"
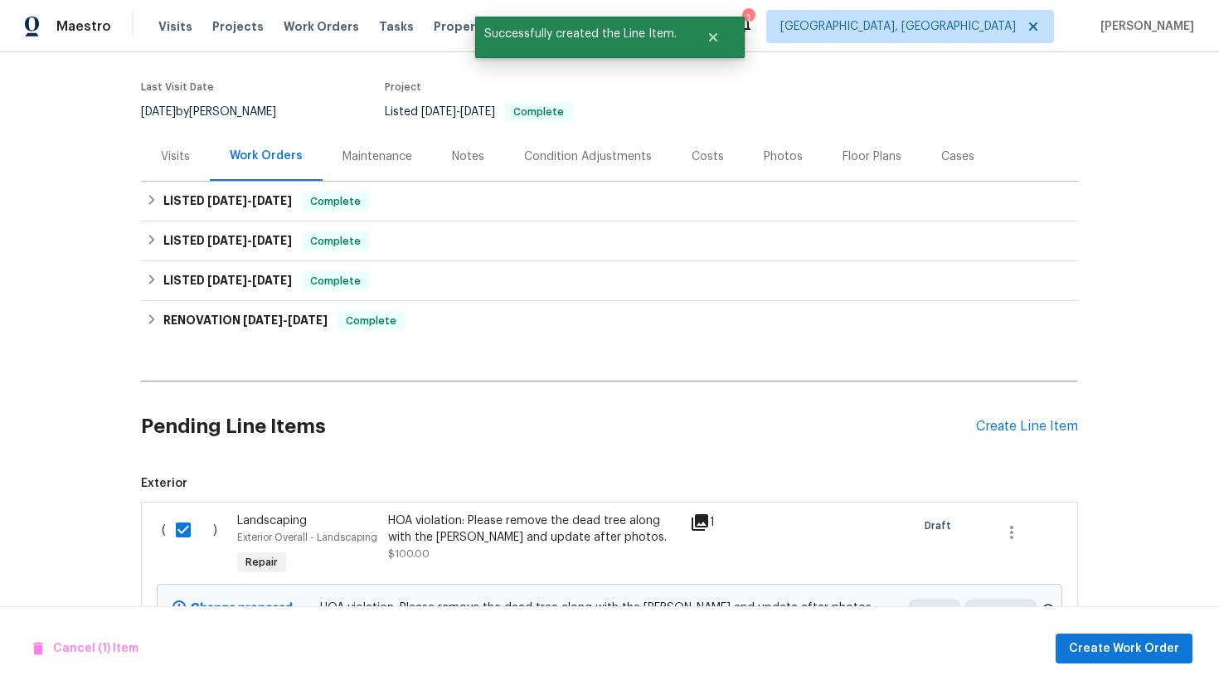
scroll to position [213, 0]
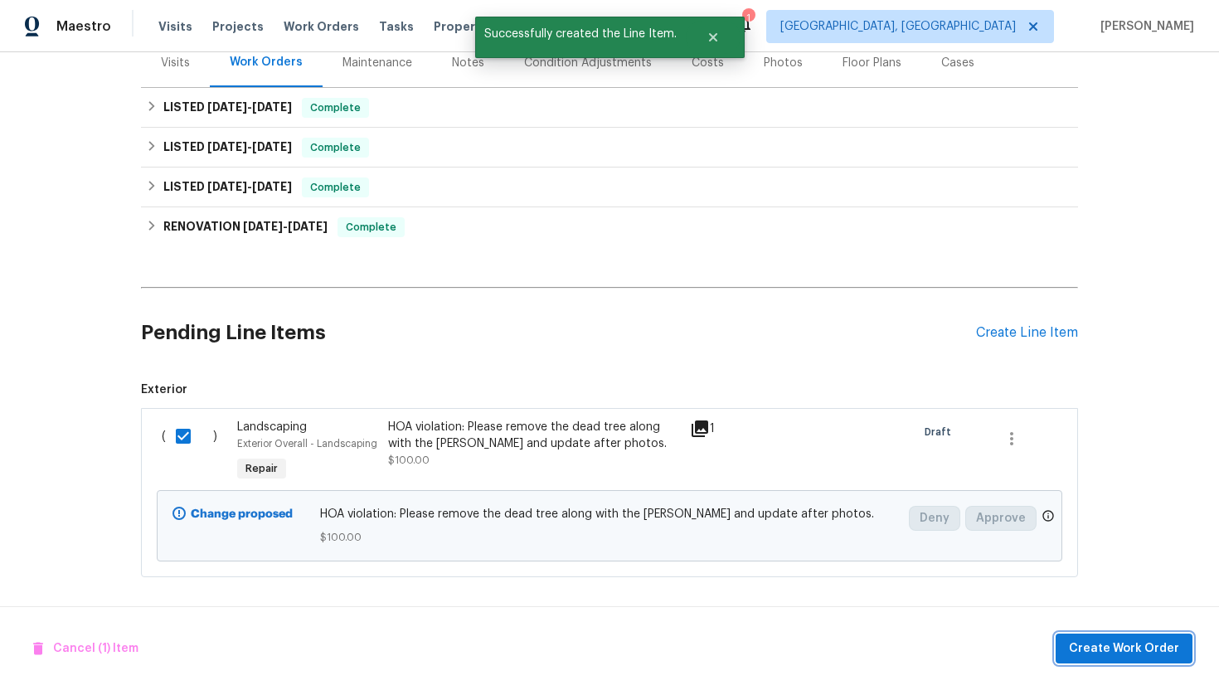
click at [1162, 638] on span "Create Work Order" at bounding box center [1124, 648] width 110 height 21
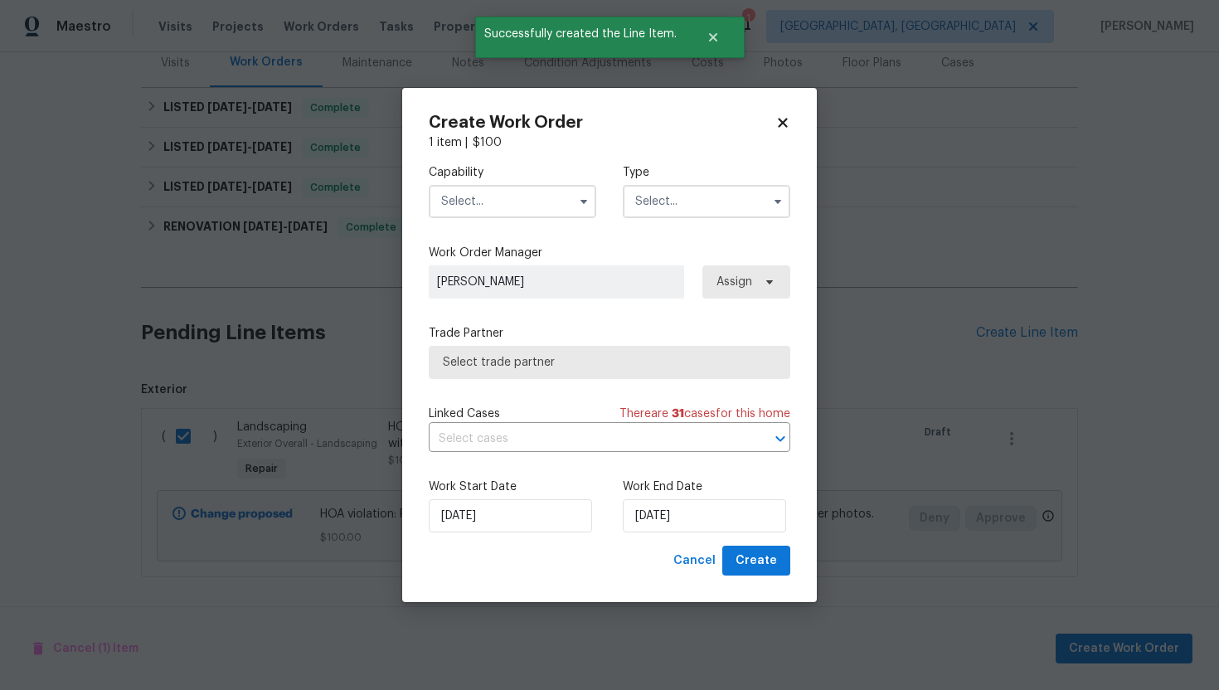
drag, startPoint x: 515, startPoint y: 168, endPoint x: 515, endPoint y: 182, distance: 14.1
click at [515, 168] on label "Capability" at bounding box center [512, 172] width 167 height 17
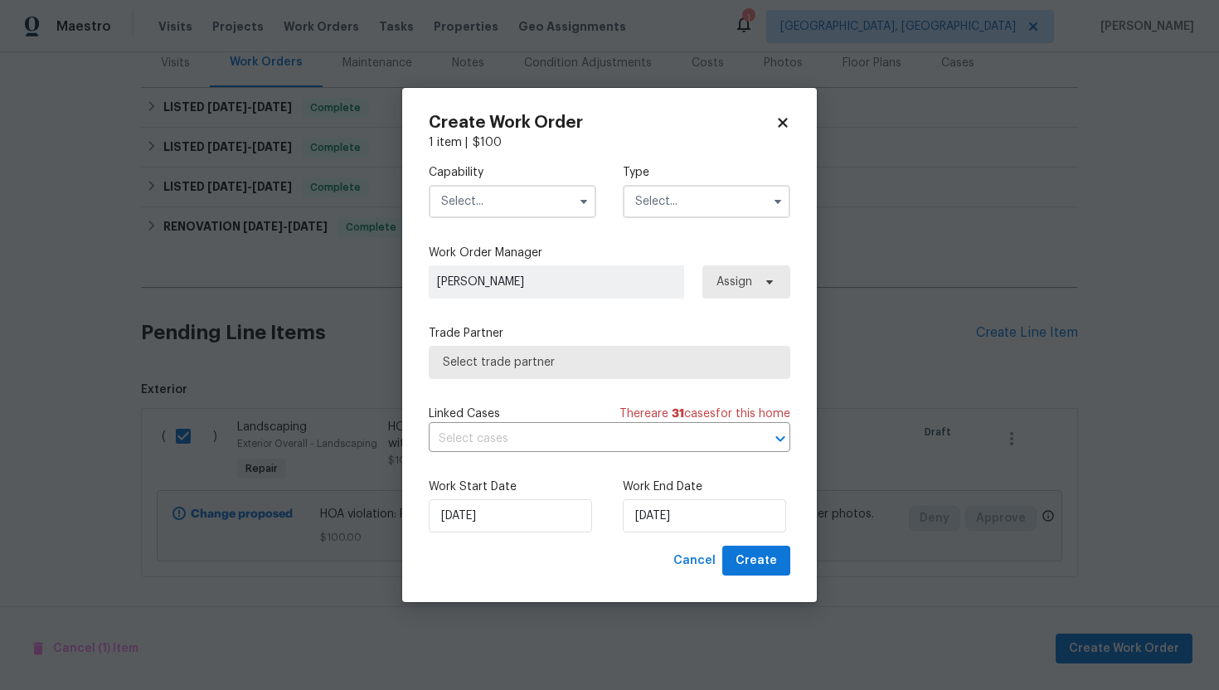
click at [515, 193] on input "text" at bounding box center [512, 201] width 167 height 33
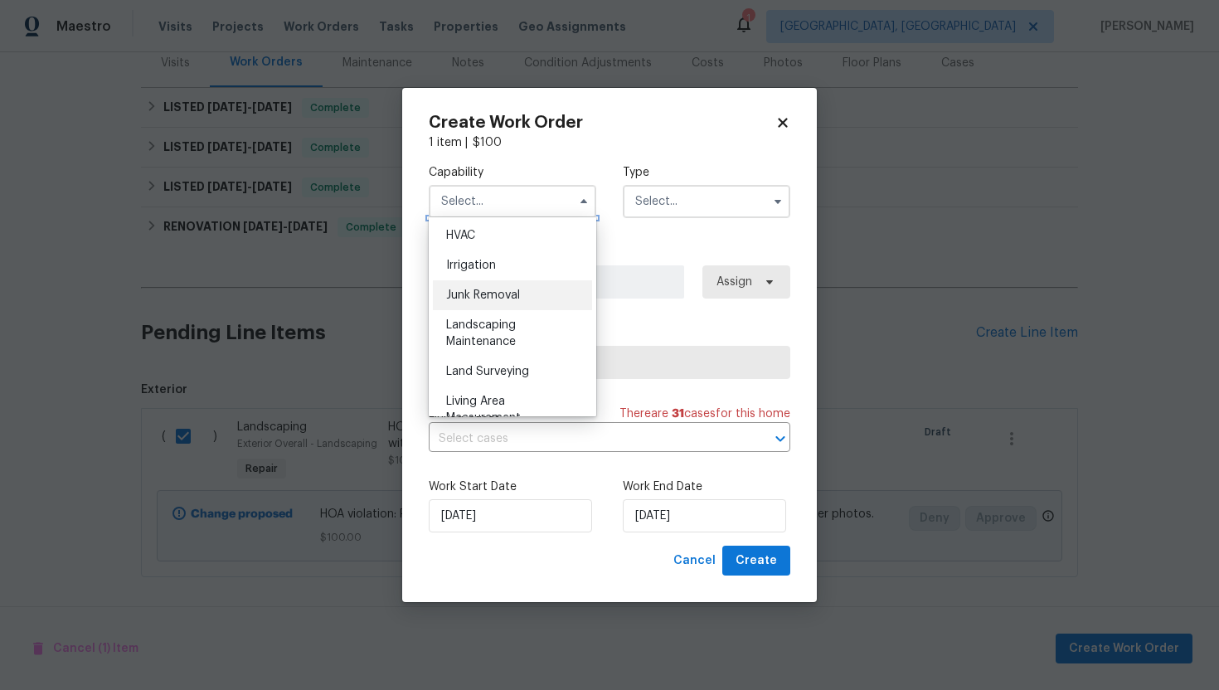
scroll to position [1045, 0]
click at [518, 294] on div "Landscaping Maintenance" at bounding box center [512, 291] width 159 height 46
type input "Landscaping Maintenance"
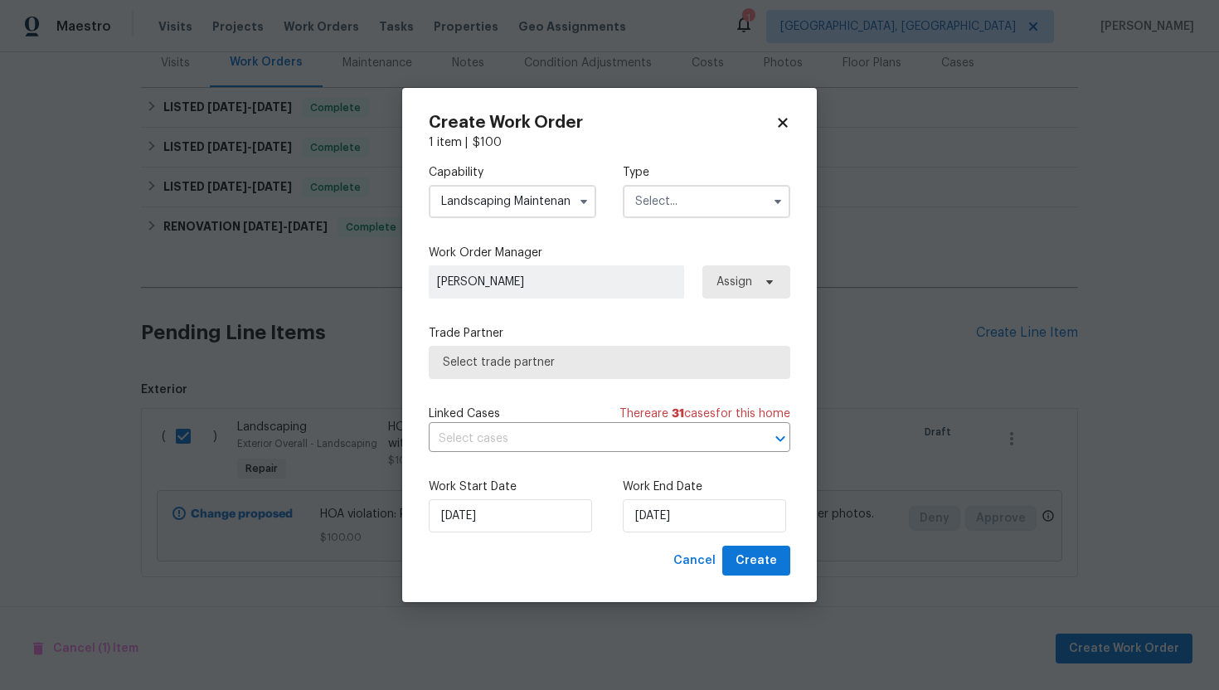
click at [674, 187] on input "text" at bounding box center [706, 201] width 167 height 33
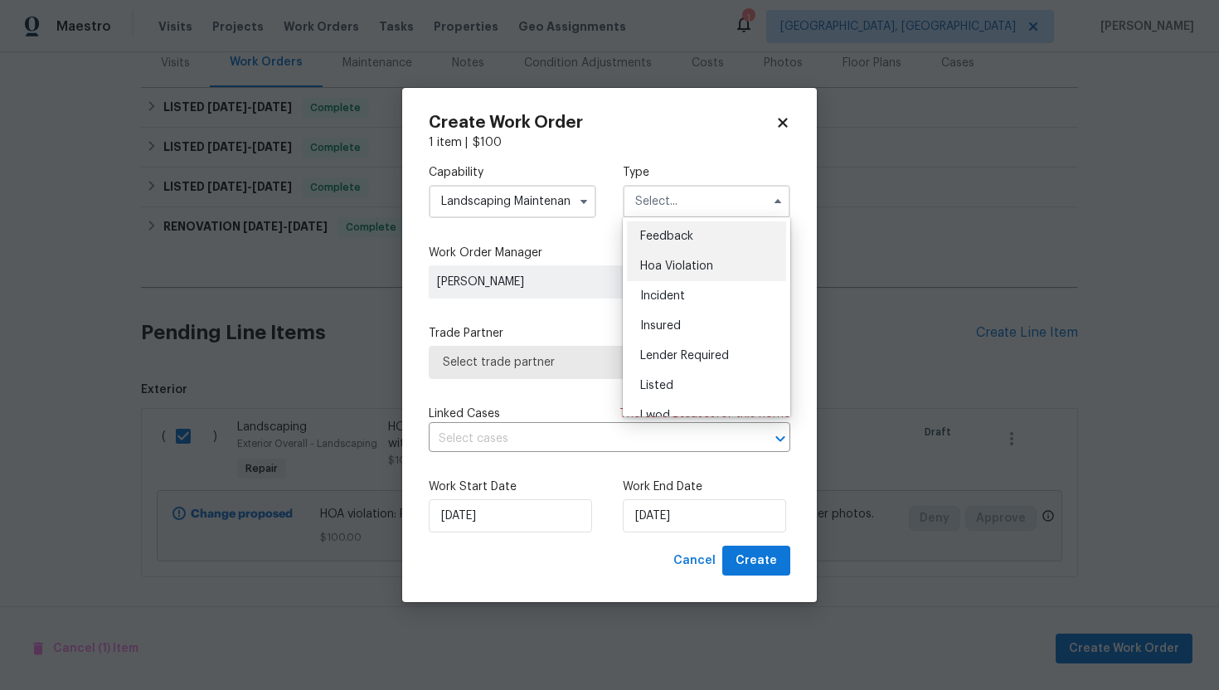
click at [656, 272] on div "Hoa Violation" at bounding box center [706, 266] width 159 height 30
type input "Hoa Violation"
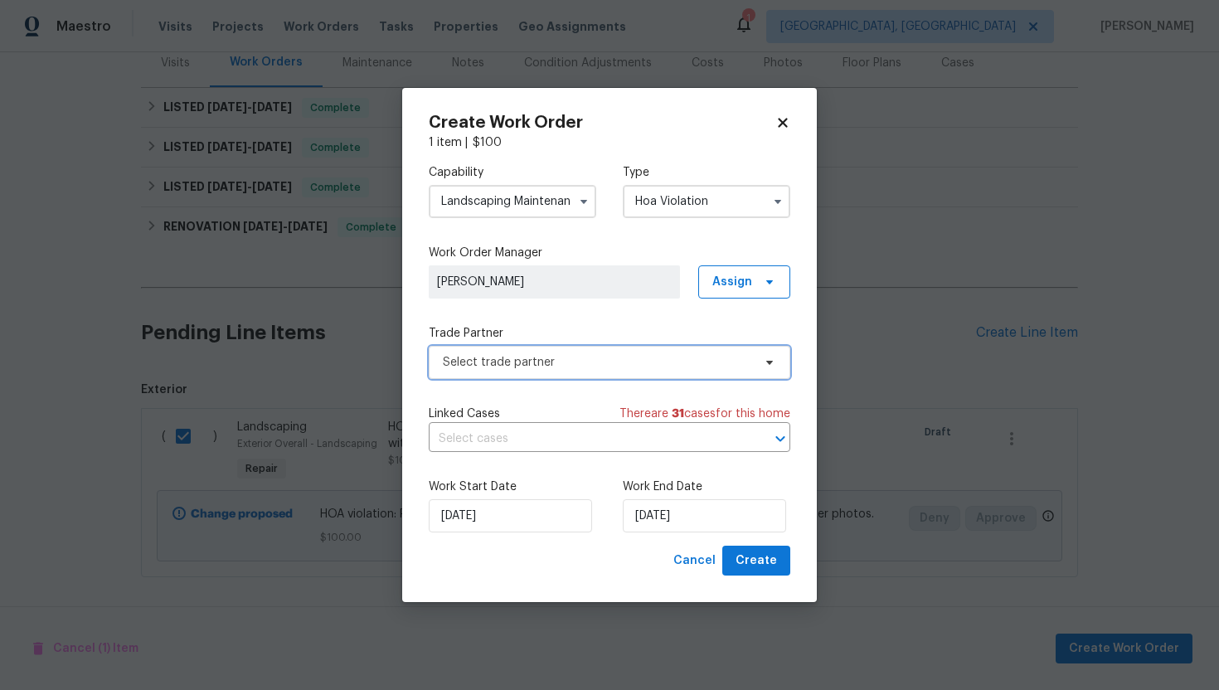
click at [568, 365] on span "Select trade partner" at bounding box center [597, 362] width 309 height 17
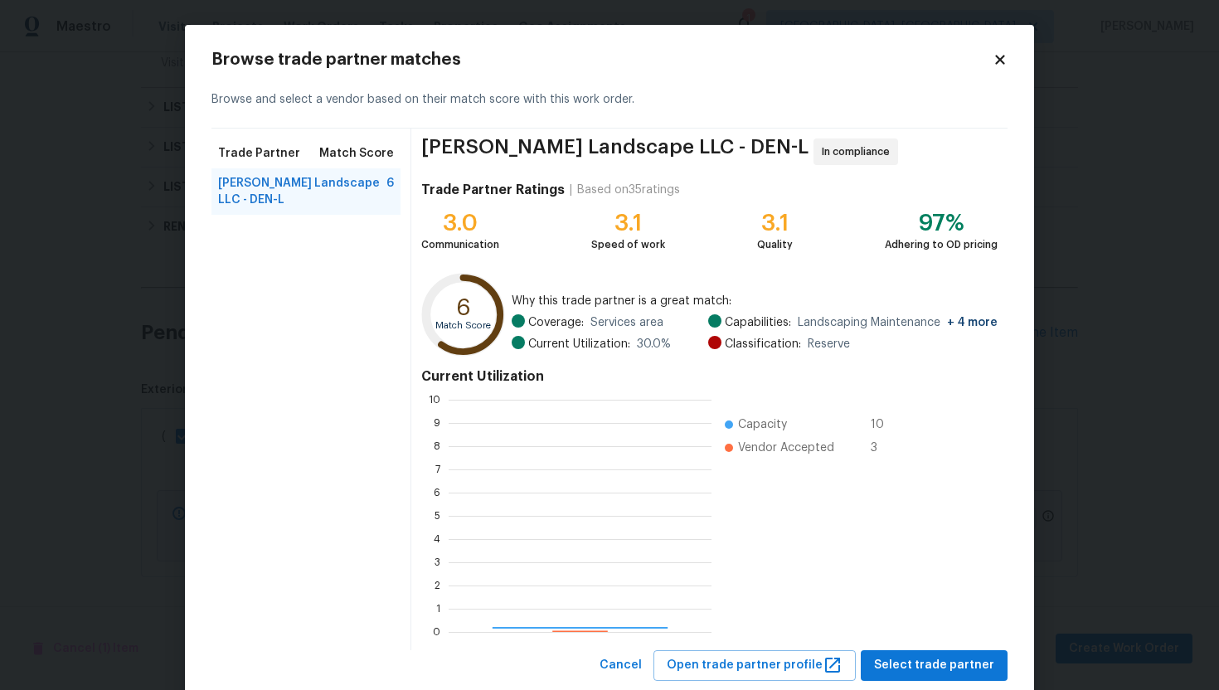
scroll to position [232, 263]
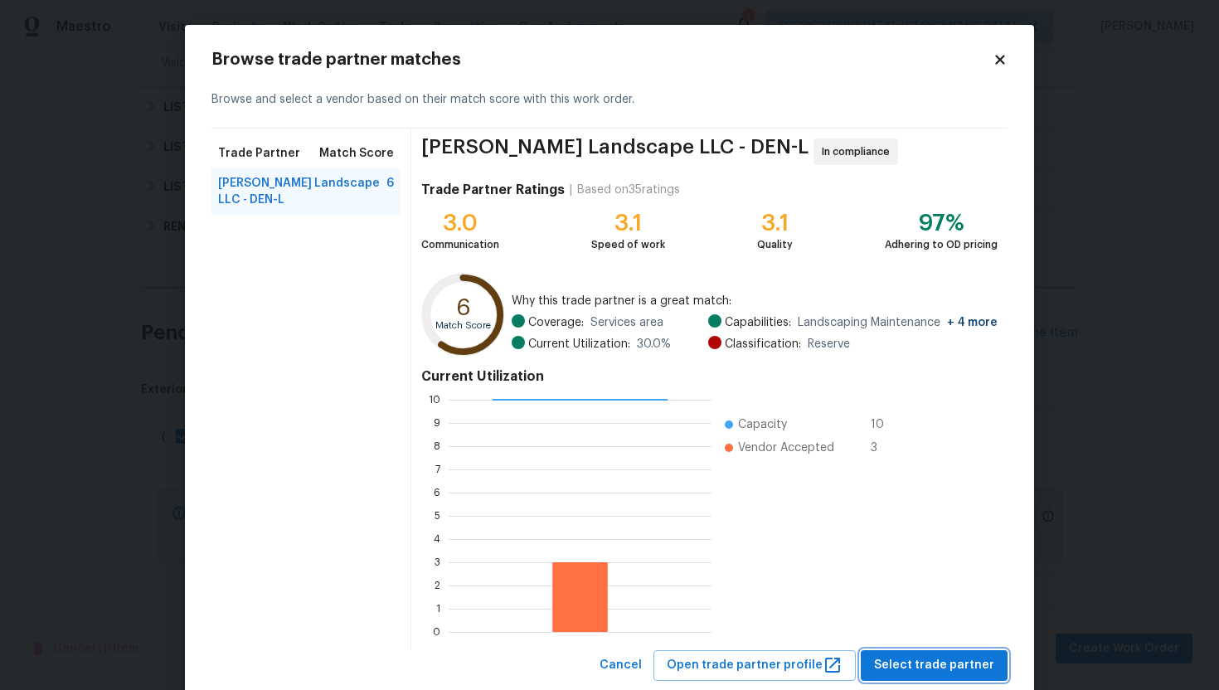
click at [938, 663] on span "Select trade partner" at bounding box center [934, 665] width 120 height 21
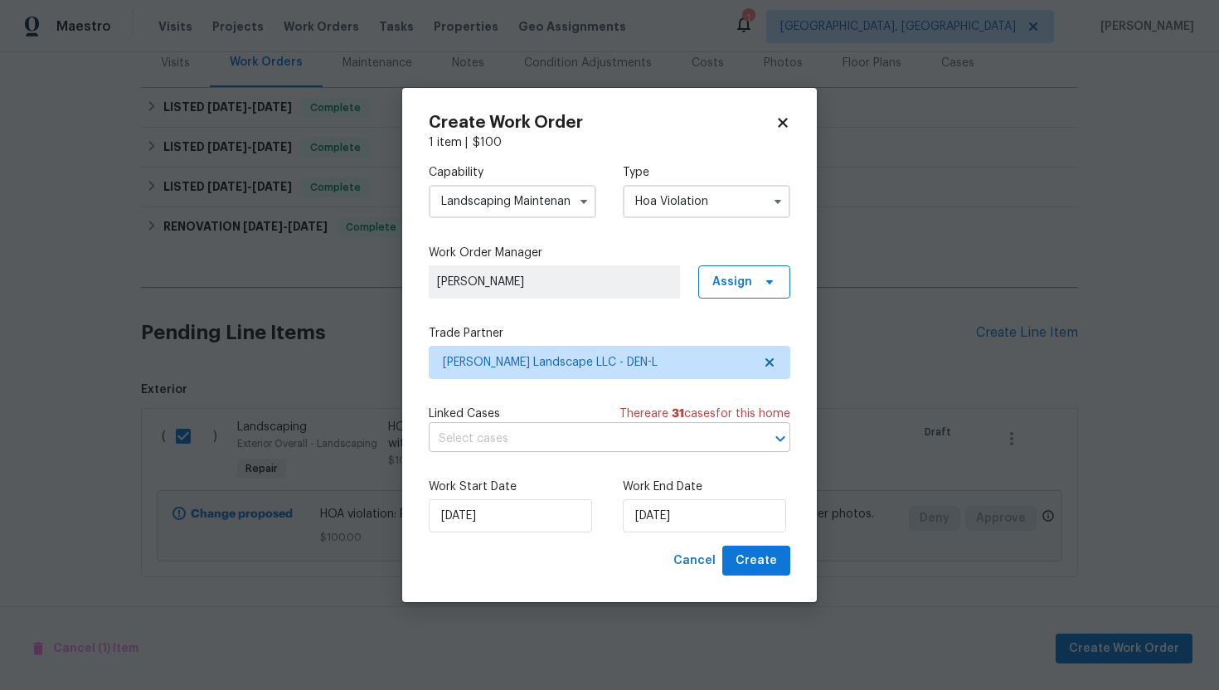
click at [595, 434] on input "text" at bounding box center [586, 439] width 315 height 26
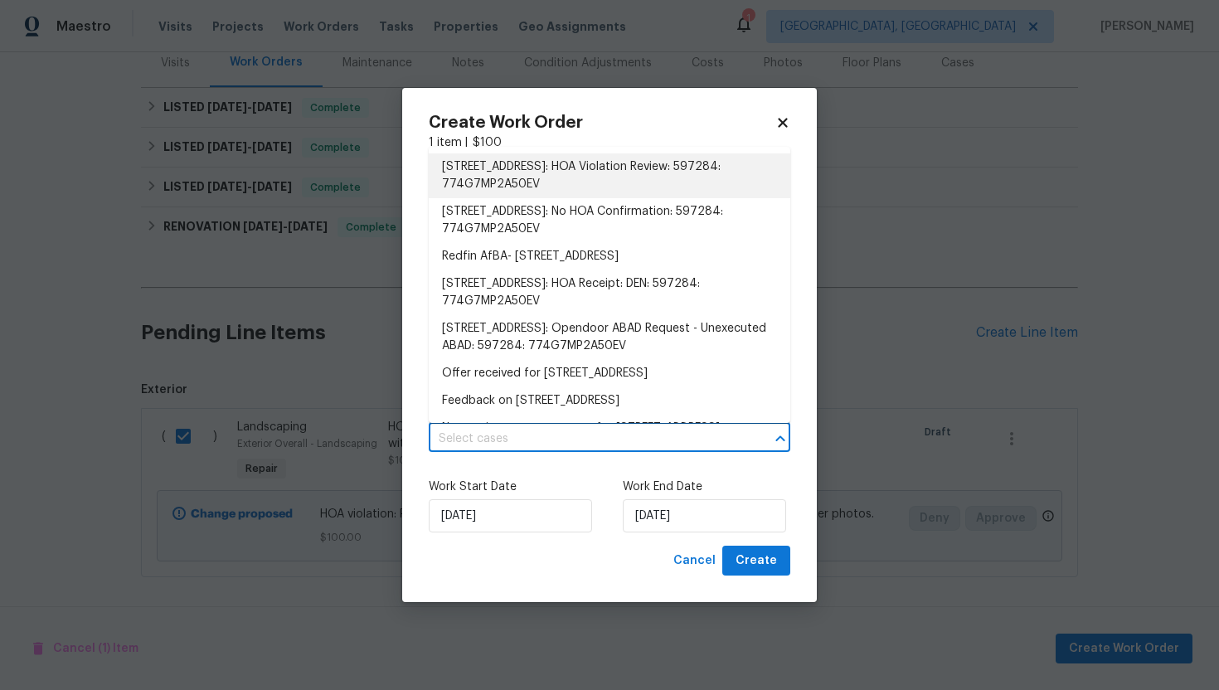
click at [594, 175] on li "12742 East 104th Drive, Commerce City, CO 80022: HOA Violation Review: 597284: …" at bounding box center [610, 175] width 362 height 45
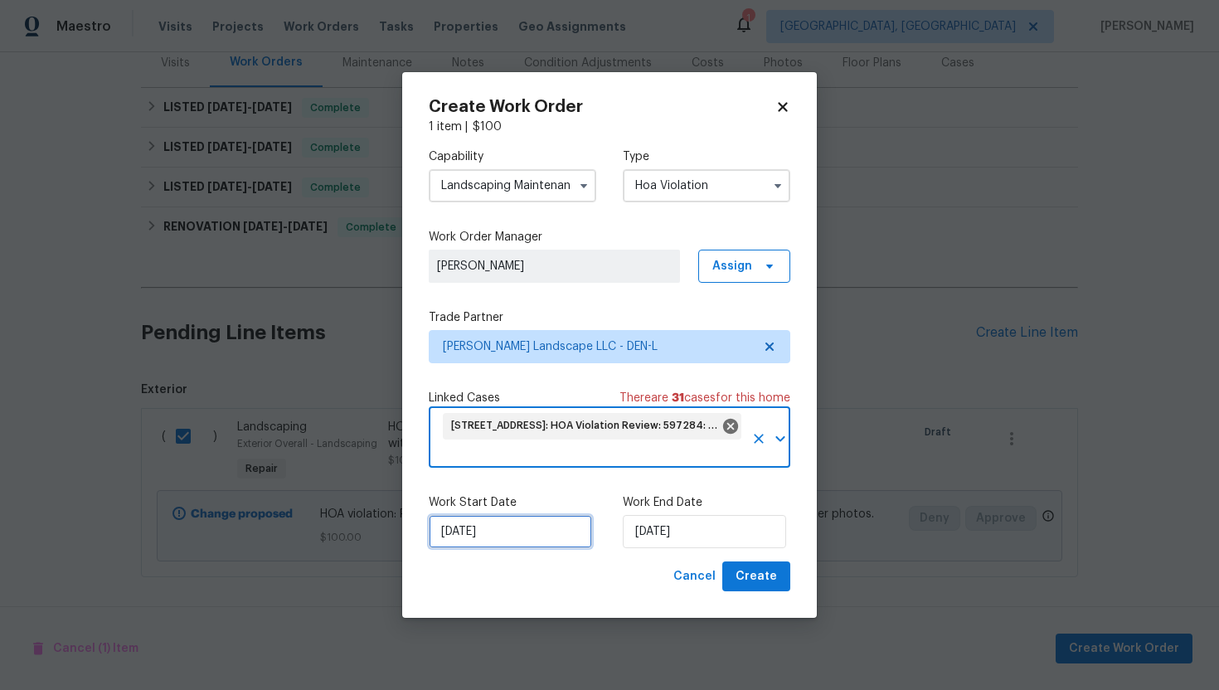
click at [549, 527] on input "07/10/2025" at bounding box center [510, 531] width 163 height 33
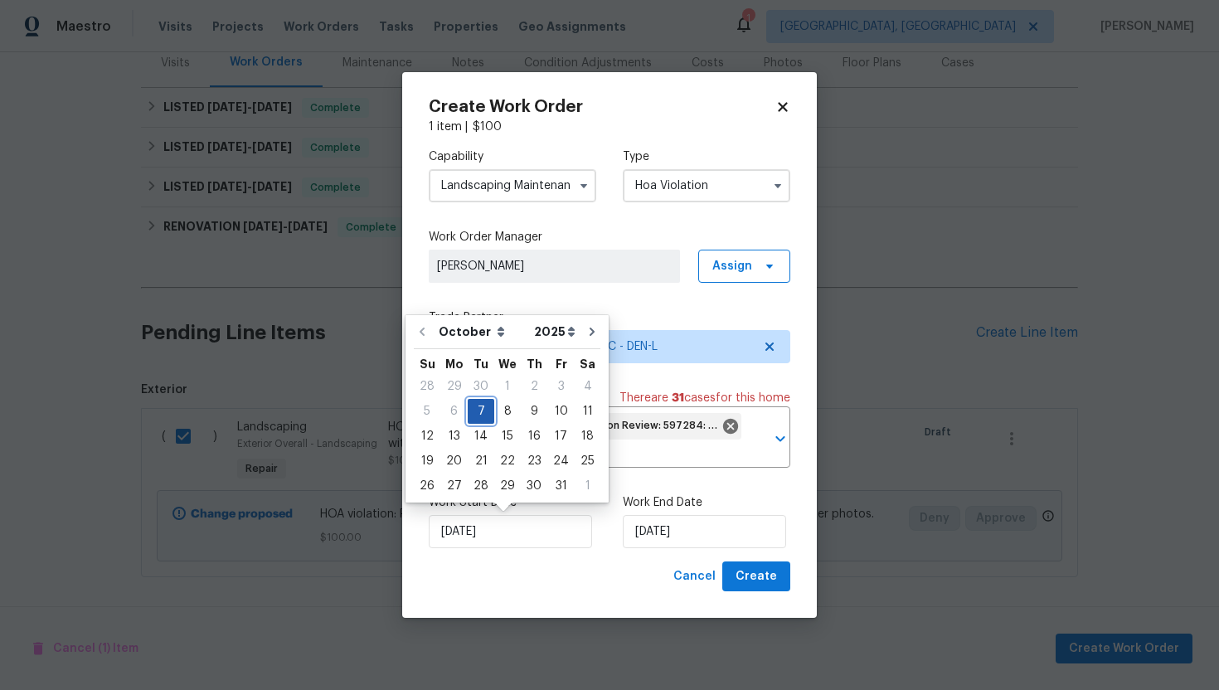
click at [474, 406] on div "7" at bounding box center [481, 411] width 27 height 23
click at [739, 532] on input "07/10/2025" at bounding box center [704, 531] width 163 height 33
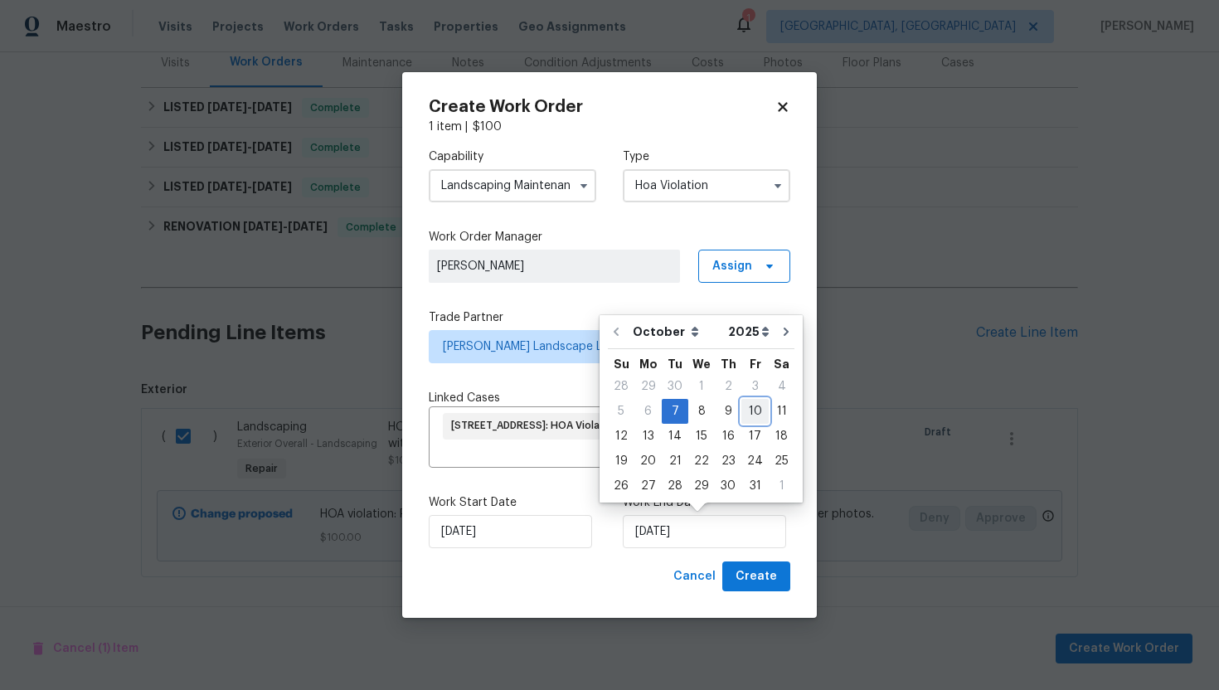
click at [750, 418] on div "10" at bounding box center [754, 411] width 27 height 23
type input "10/10/2025"
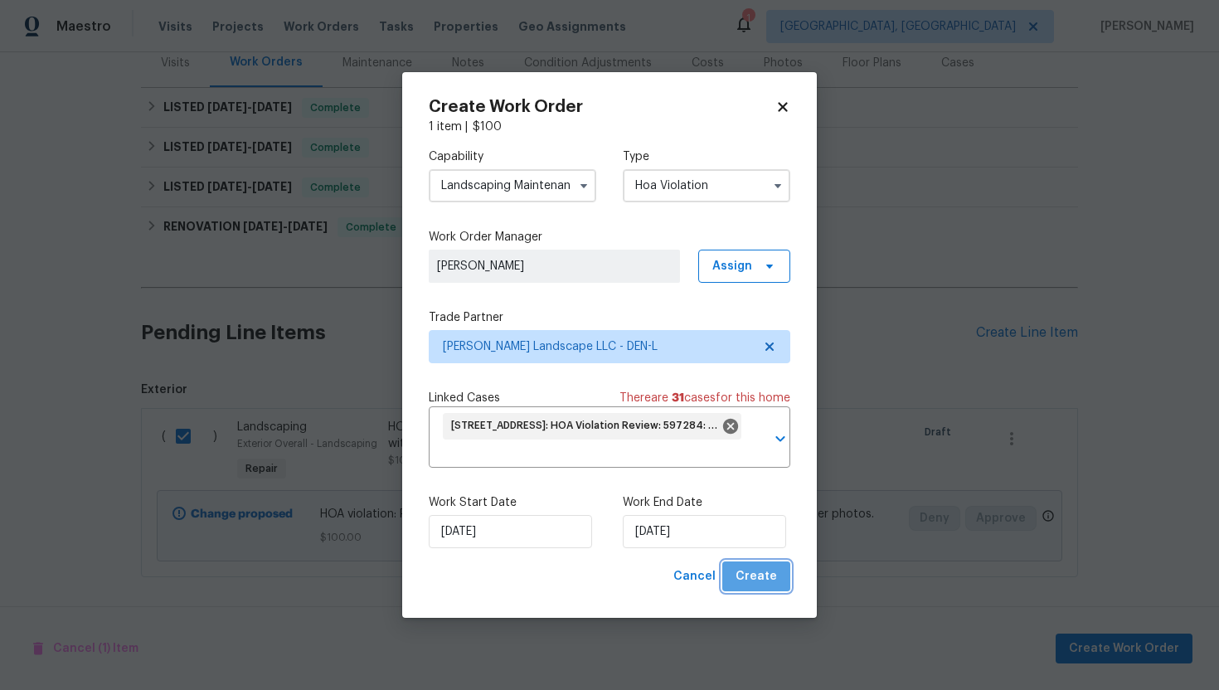
click at [766, 570] on span "Create" at bounding box center [755, 576] width 41 height 21
checkbox input "false"
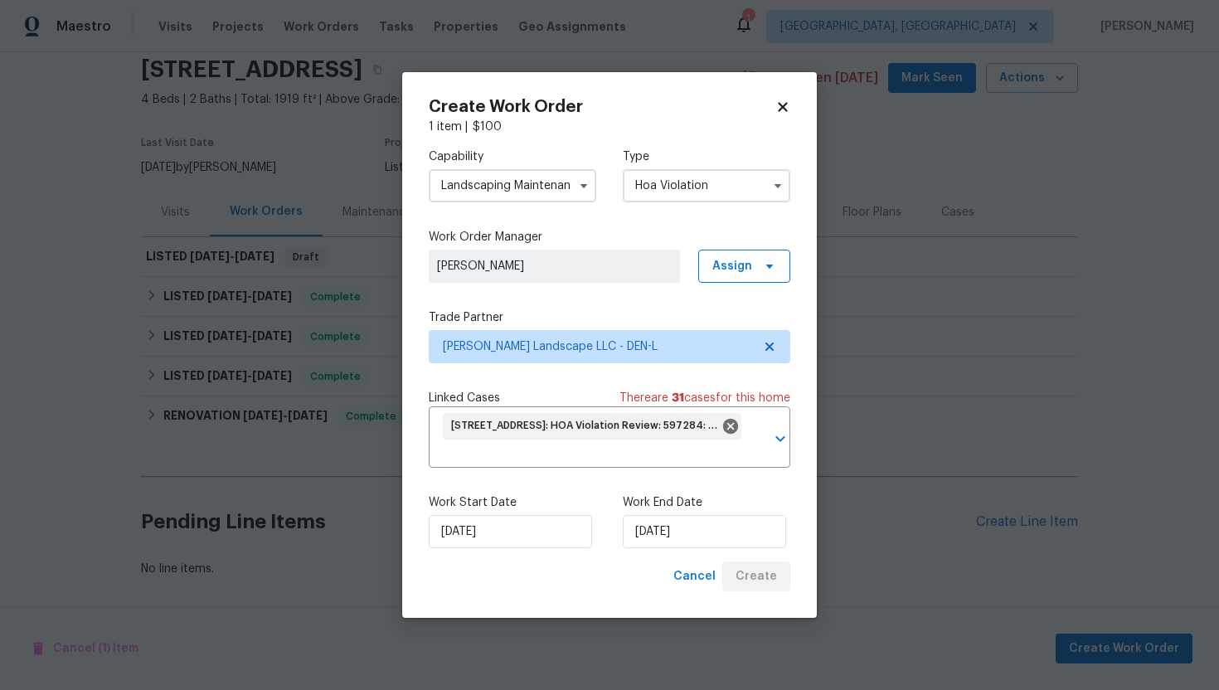
scroll to position [64, 0]
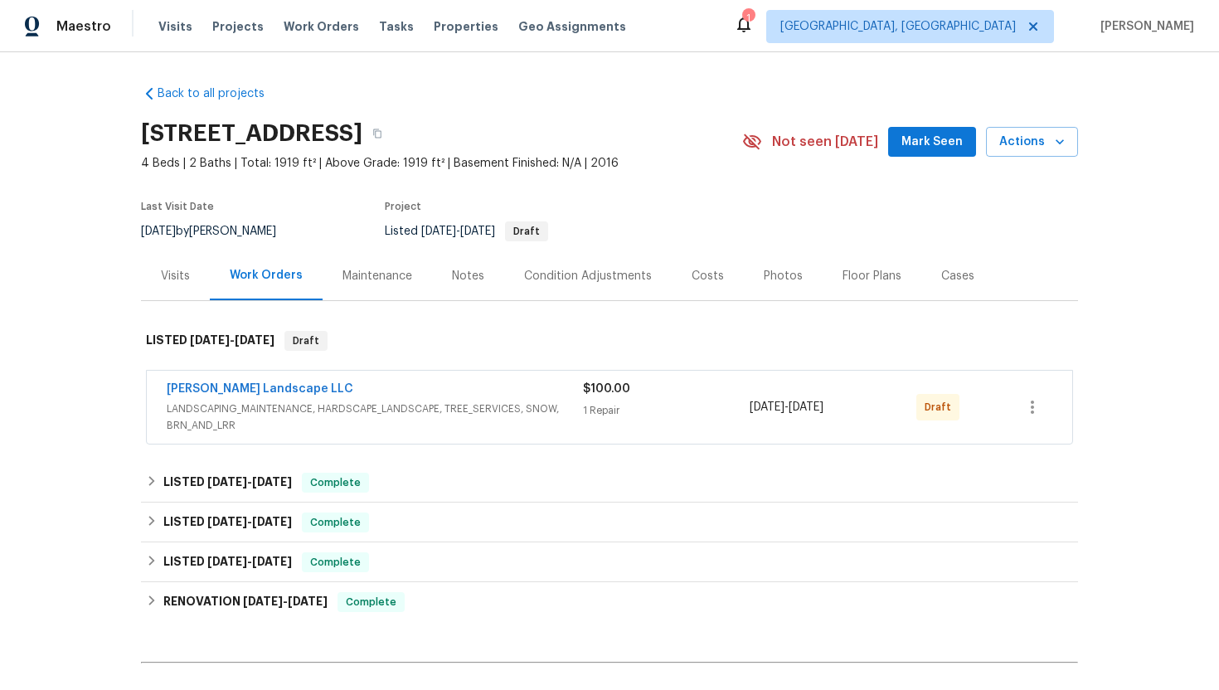
click at [1007, 400] on div "Dalia Landscape LLC LANDSCAPING_MAINTENANCE, HARDSCAPE_LANDSCAPE, TREE_SERVICES…" at bounding box center [590, 407] width 846 height 53
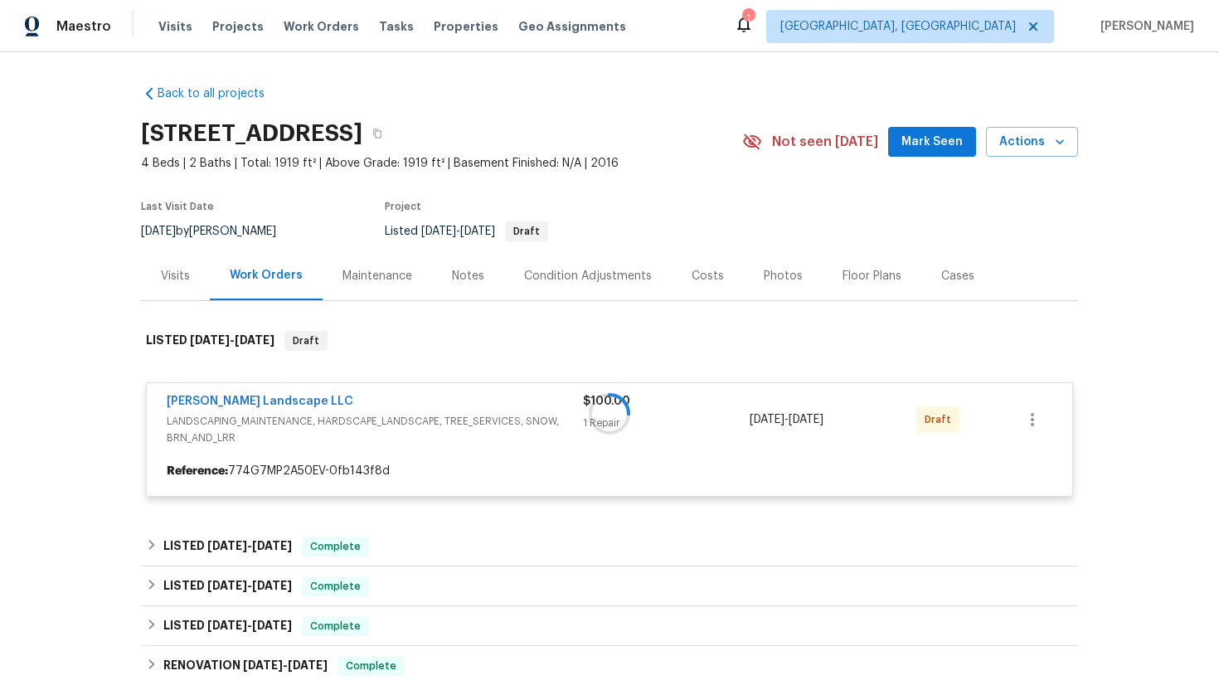
click at [1033, 420] on div at bounding box center [609, 413] width 937 height 199
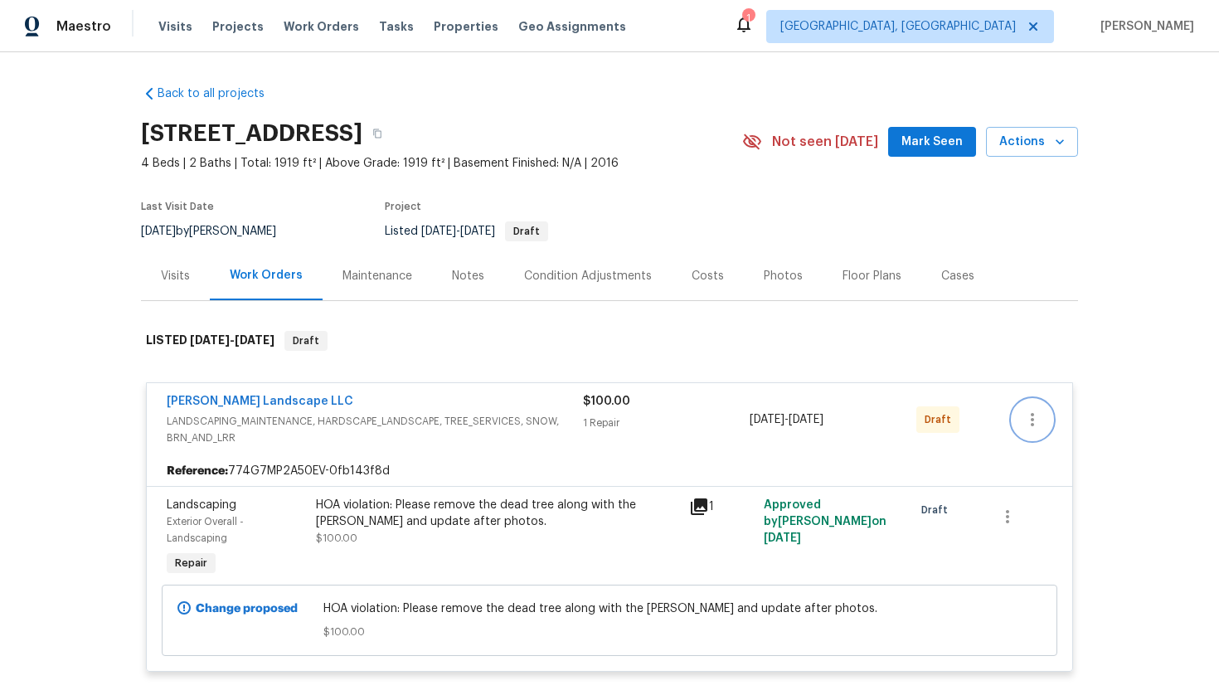
click at [1033, 420] on icon "button" at bounding box center [1032, 419] width 3 height 13
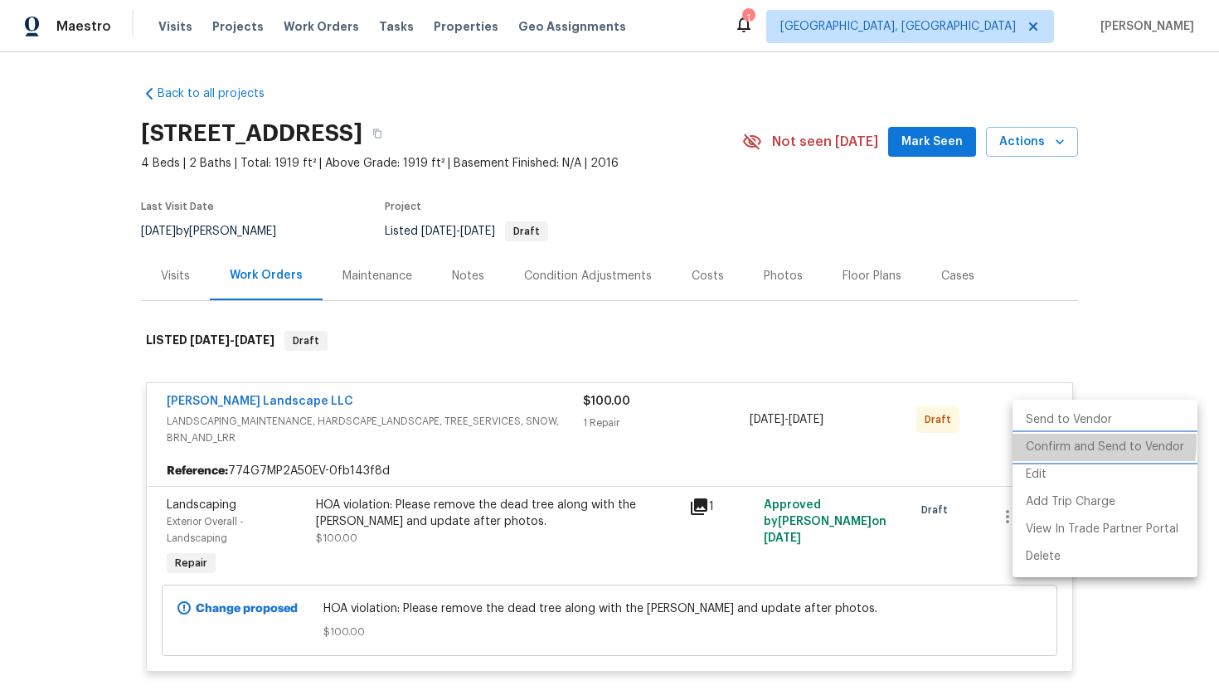
click at [1027, 440] on li "Confirm and Send to Vendor" at bounding box center [1104, 447] width 185 height 27
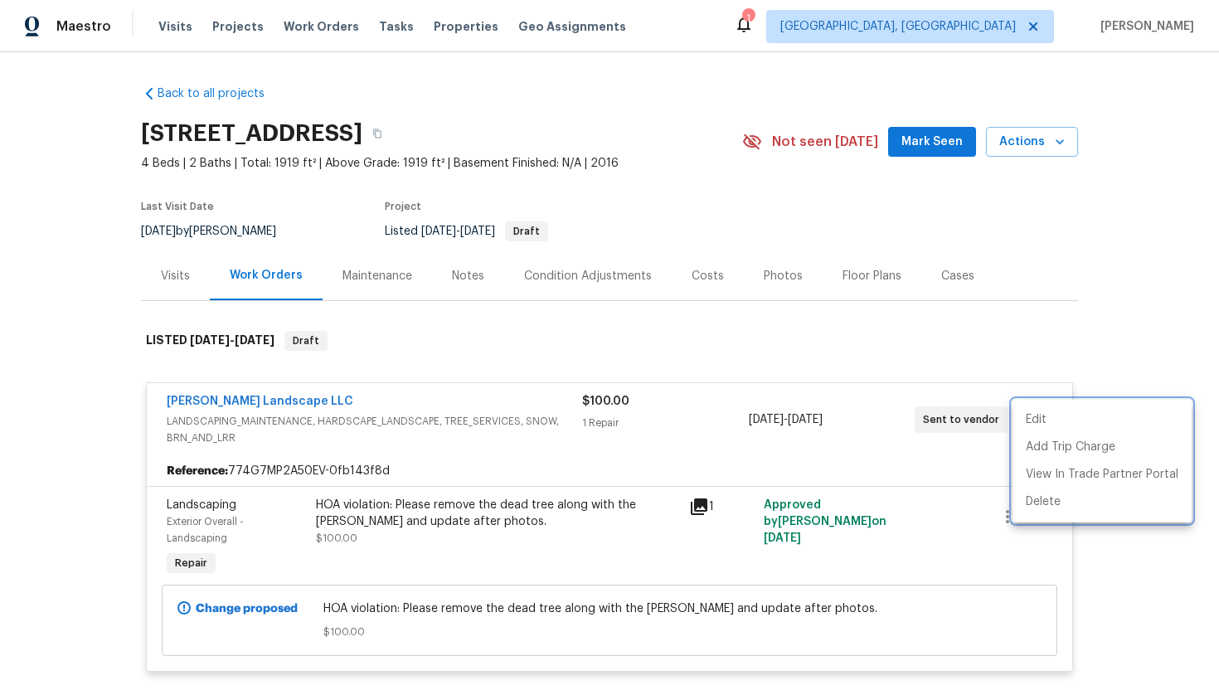
drag, startPoint x: 329, startPoint y: 395, endPoint x: 152, endPoint y: 395, distance: 177.4
click at [152, 395] on div at bounding box center [609, 345] width 1219 height 690
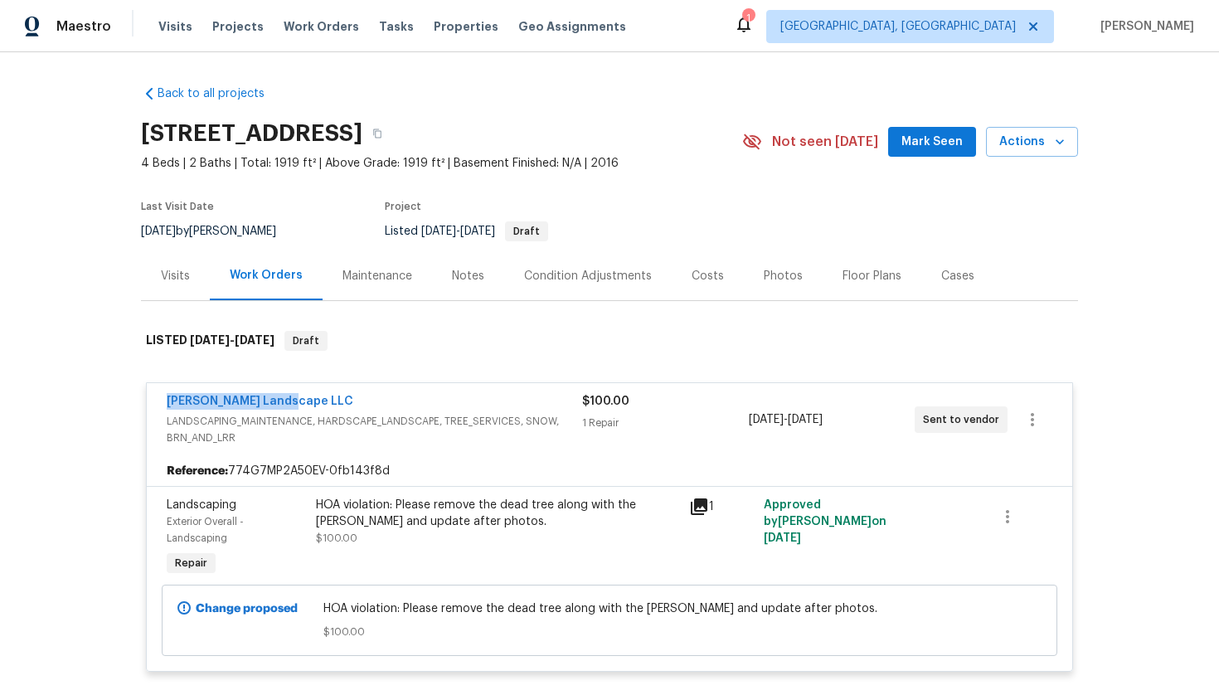
drag, startPoint x: 289, startPoint y: 398, endPoint x: 98, endPoint y: 391, distance: 190.8
click at [98, 391] on div "Back to all projects 12742 E 104th Dr, Commerce City, CO 80022 4 Beds | 2 Baths…" at bounding box center [609, 371] width 1219 height 638
copy link "Dalia Landscape LLC"
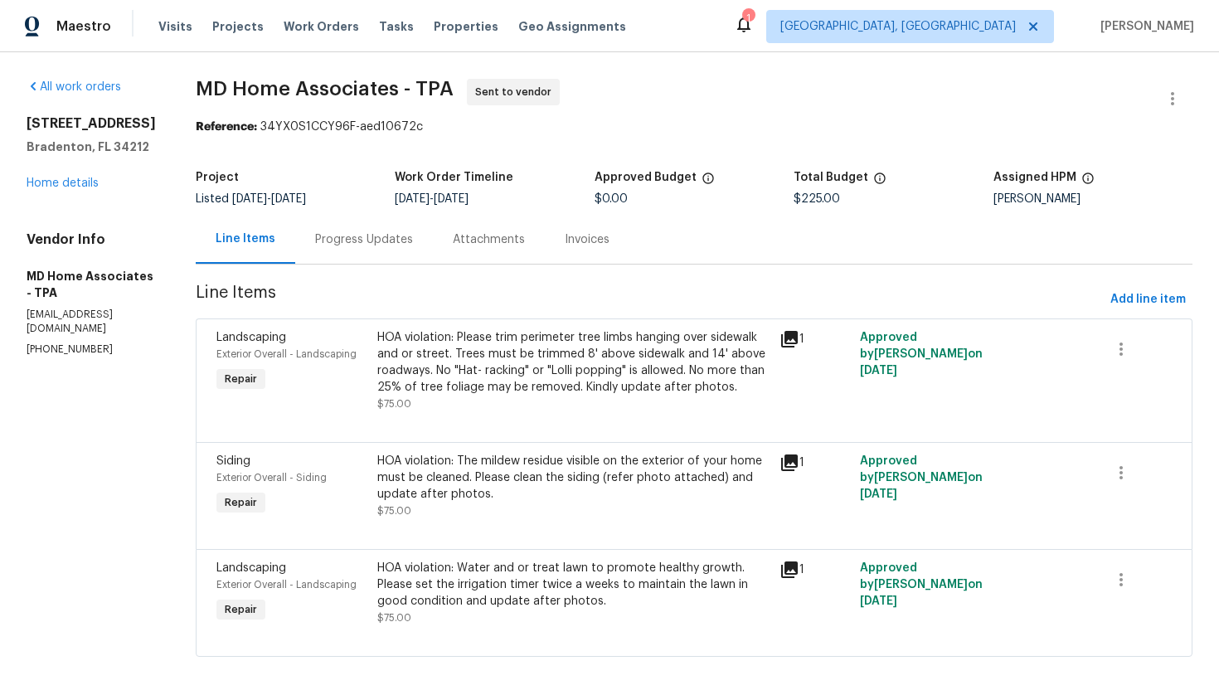
click at [399, 236] on div "Progress Updates" at bounding box center [364, 239] width 98 height 17
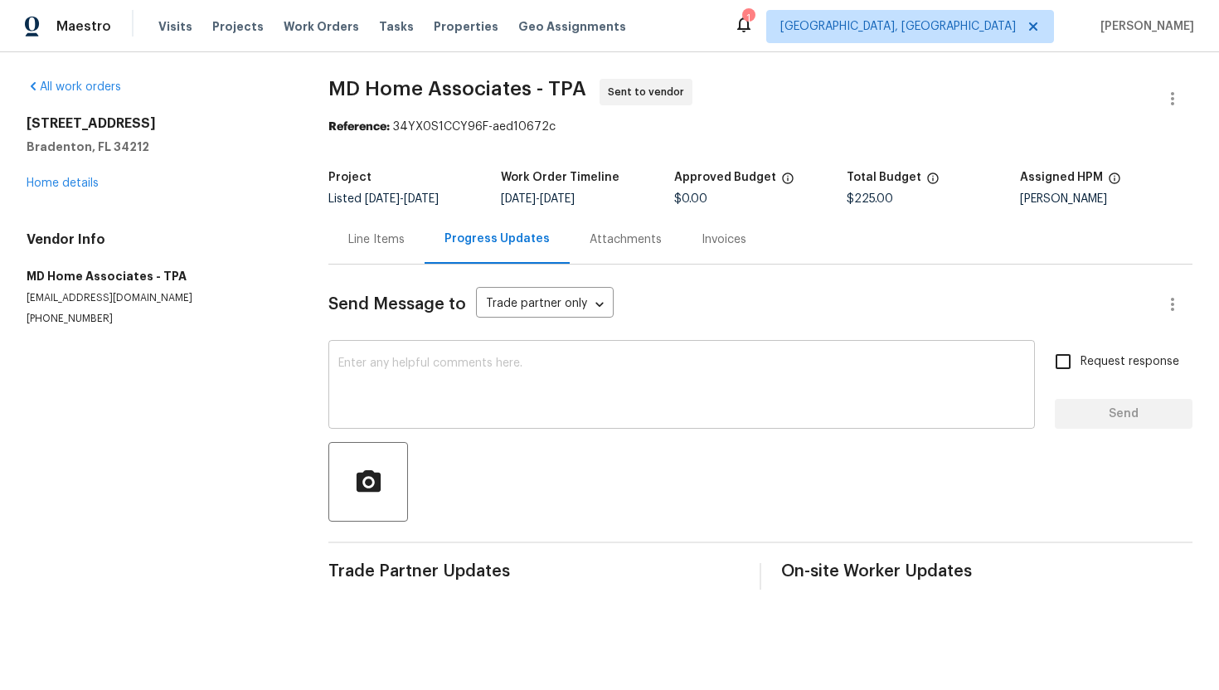
click at [391, 400] on textarea at bounding box center [681, 386] width 687 height 58
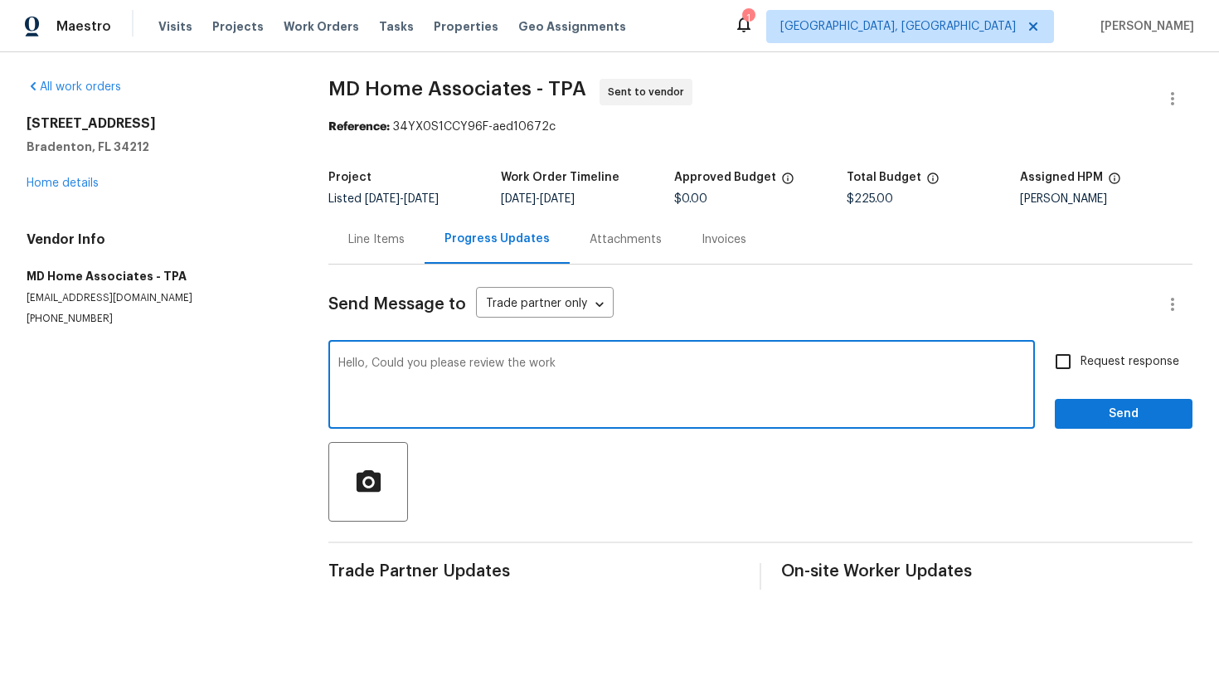
click at [590, 357] on textarea "Hello, Could you please review the work" at bounding box center [681, 386] width 687 height 58
type textarea "Hello, Could you please review the work? Thank you!"
click at [1065, 367] on input "Request response" at bounding box center [1063, 361] width 35 height 35
checkbox input "true"
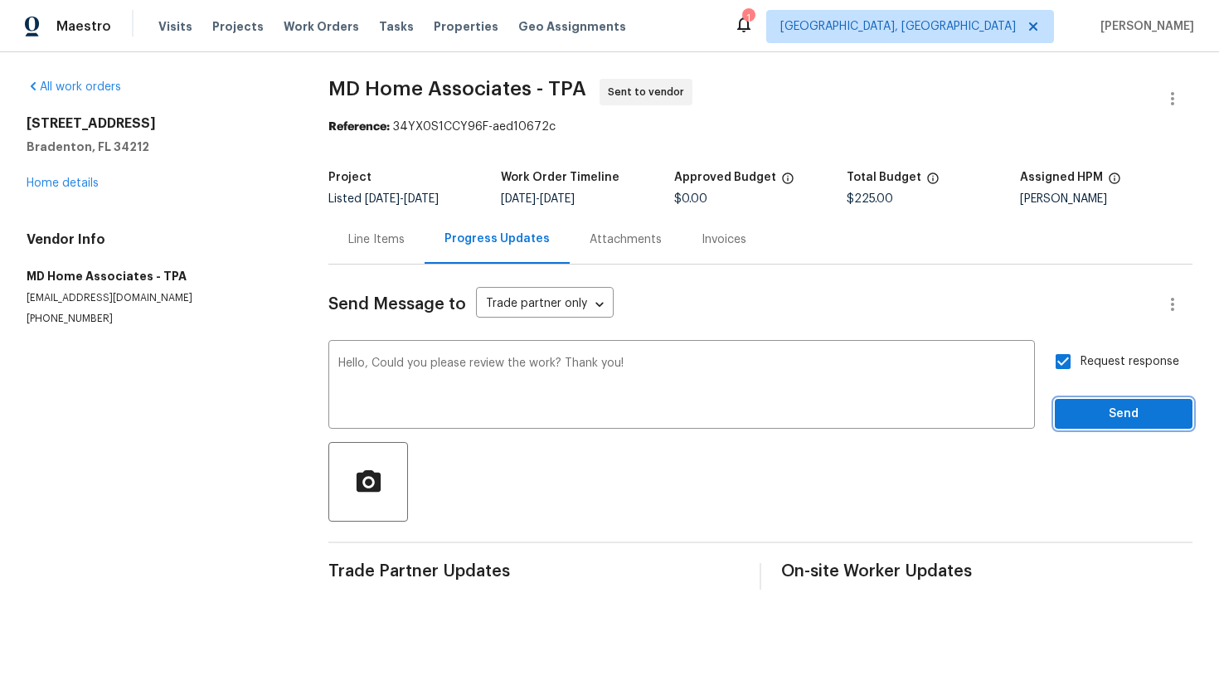
click at [1075, 415] on span "Send" at bounding box center [1123, 414] width 111 height 21
